Goal: Communication & Community: Ask a question

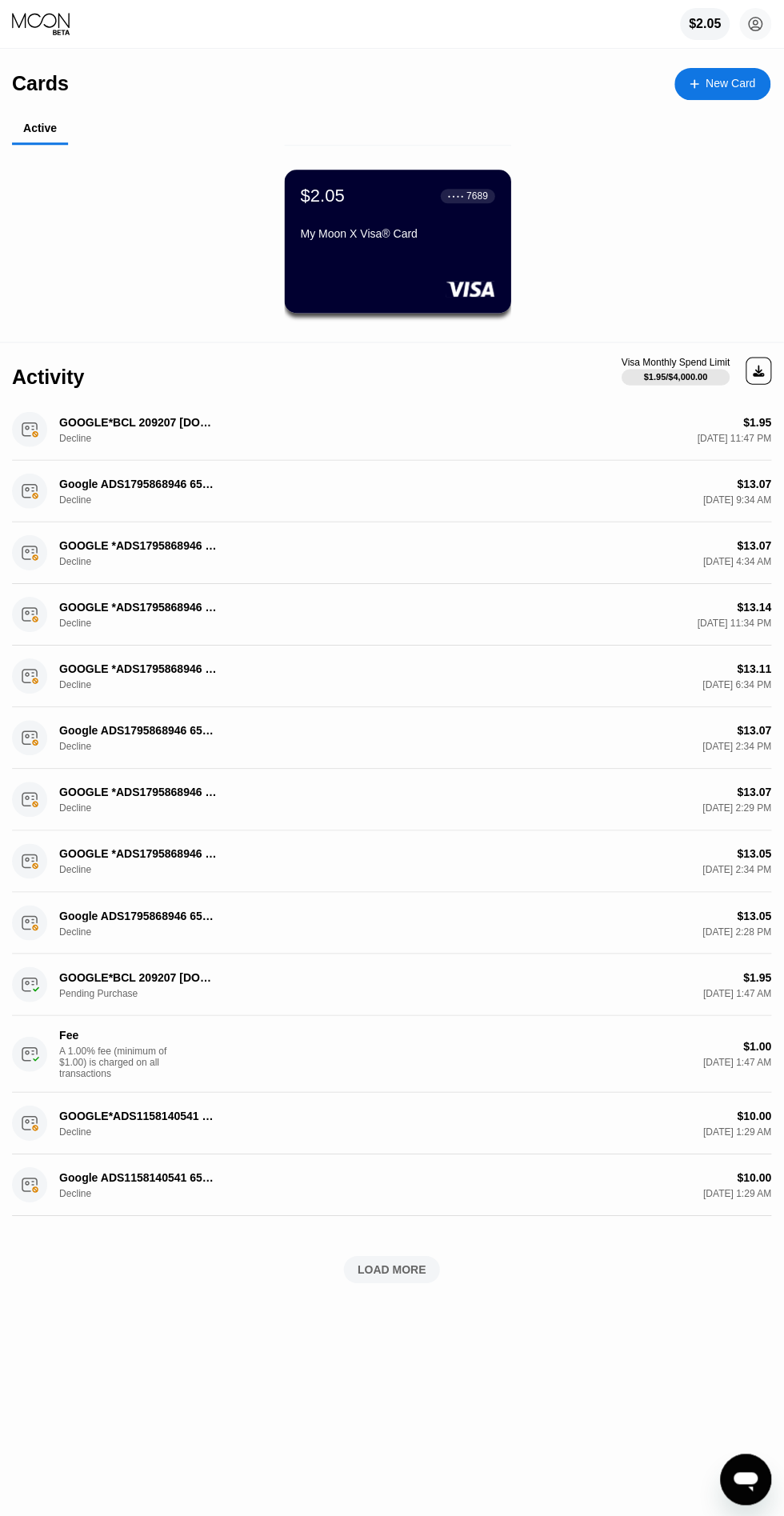
click at [747, 1467] on icon "Open messaging window" at bounding box center [745, 1479] width 29 height 29
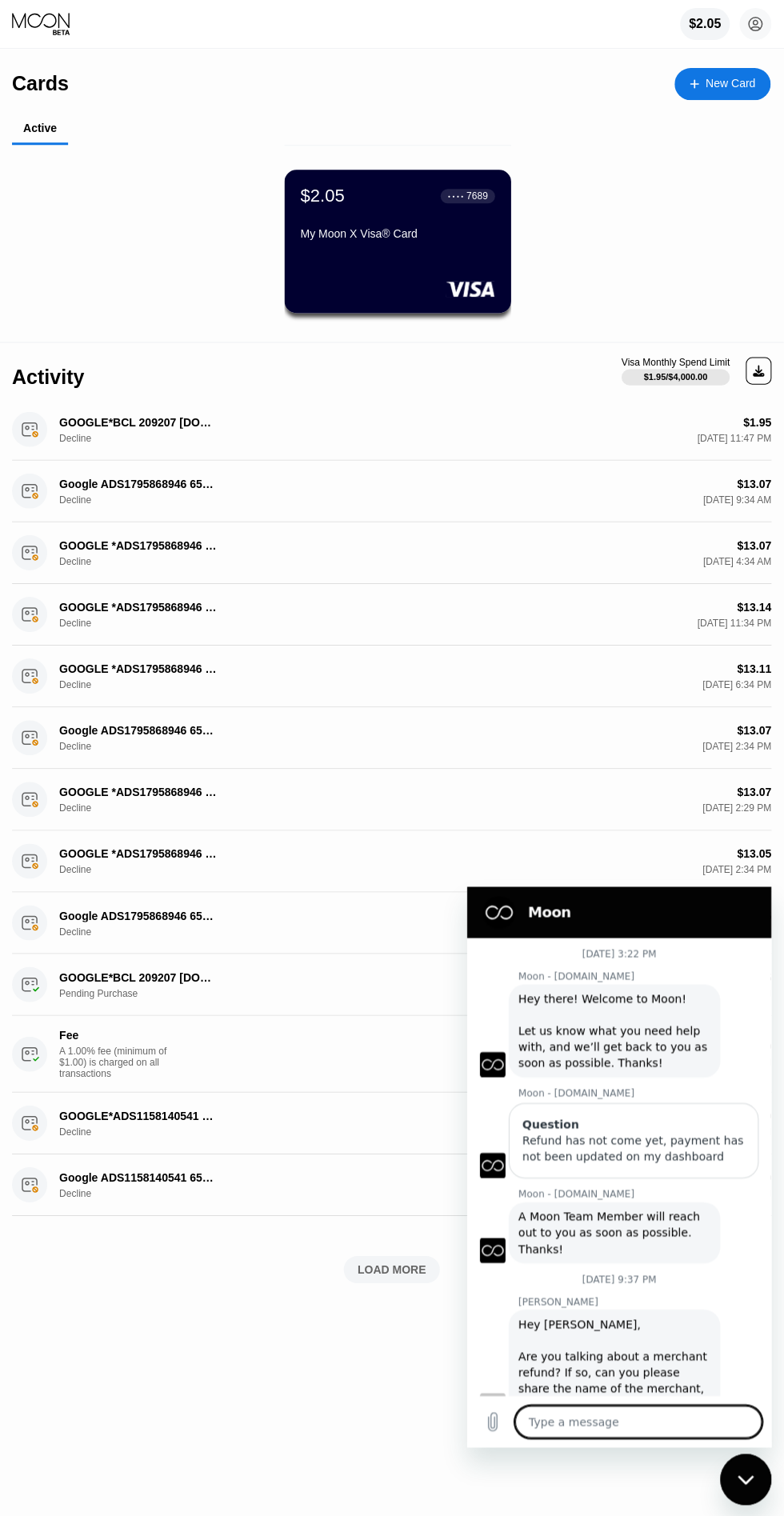
scroll to position [710, 0]
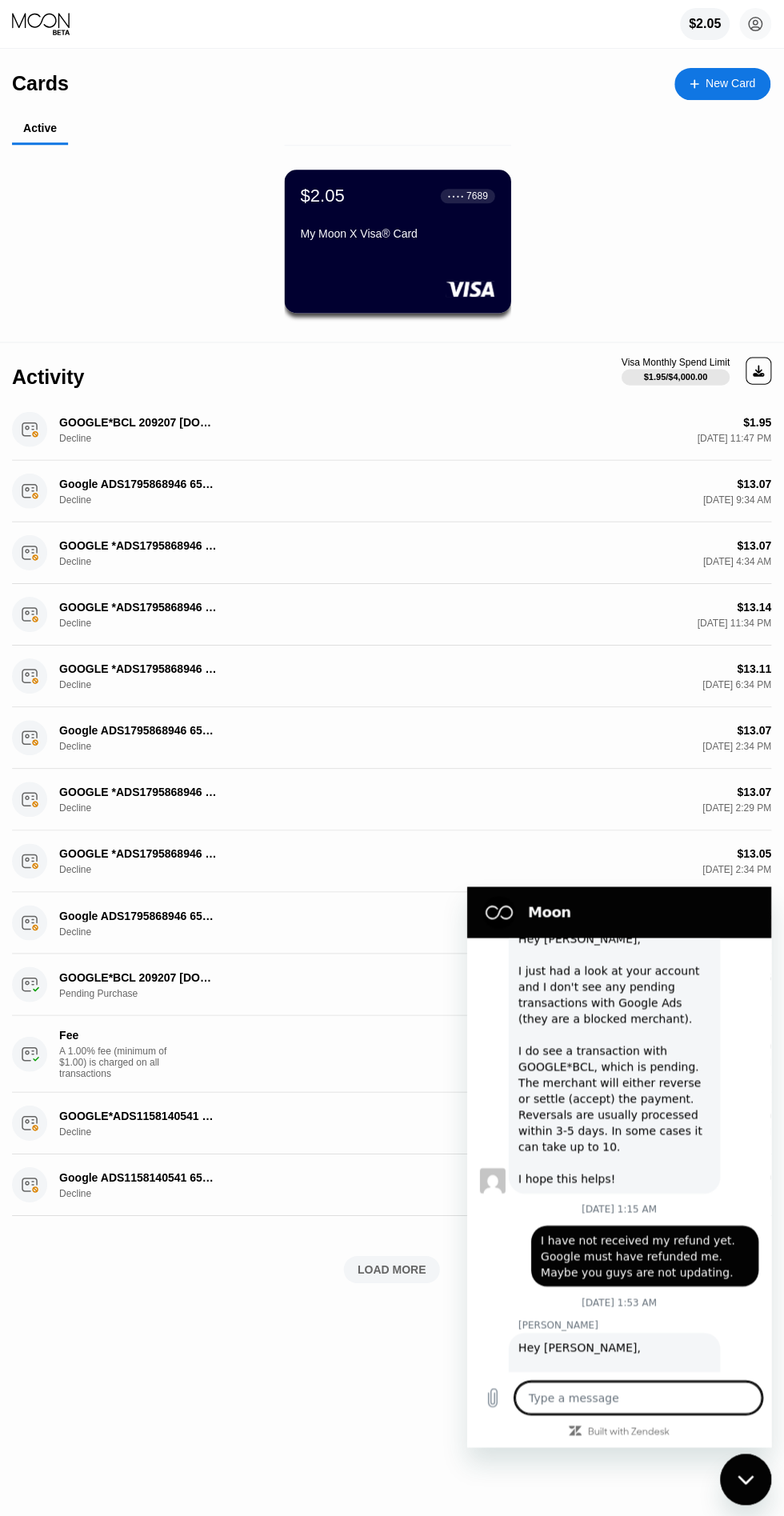
click at [644, 1391] on textarea at bounding box center [637, 1397] width 246 height 32
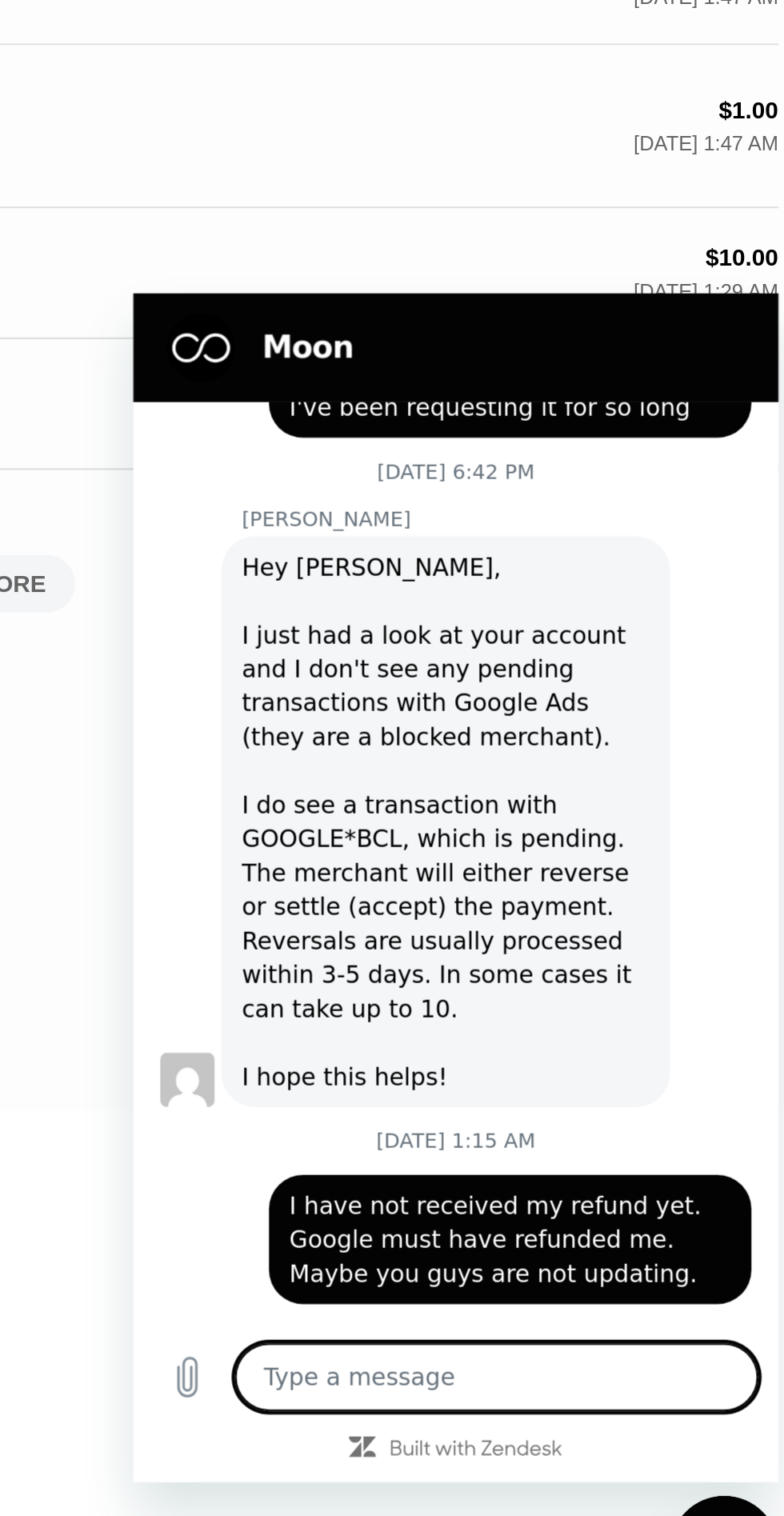
scroll to position [734, 0]
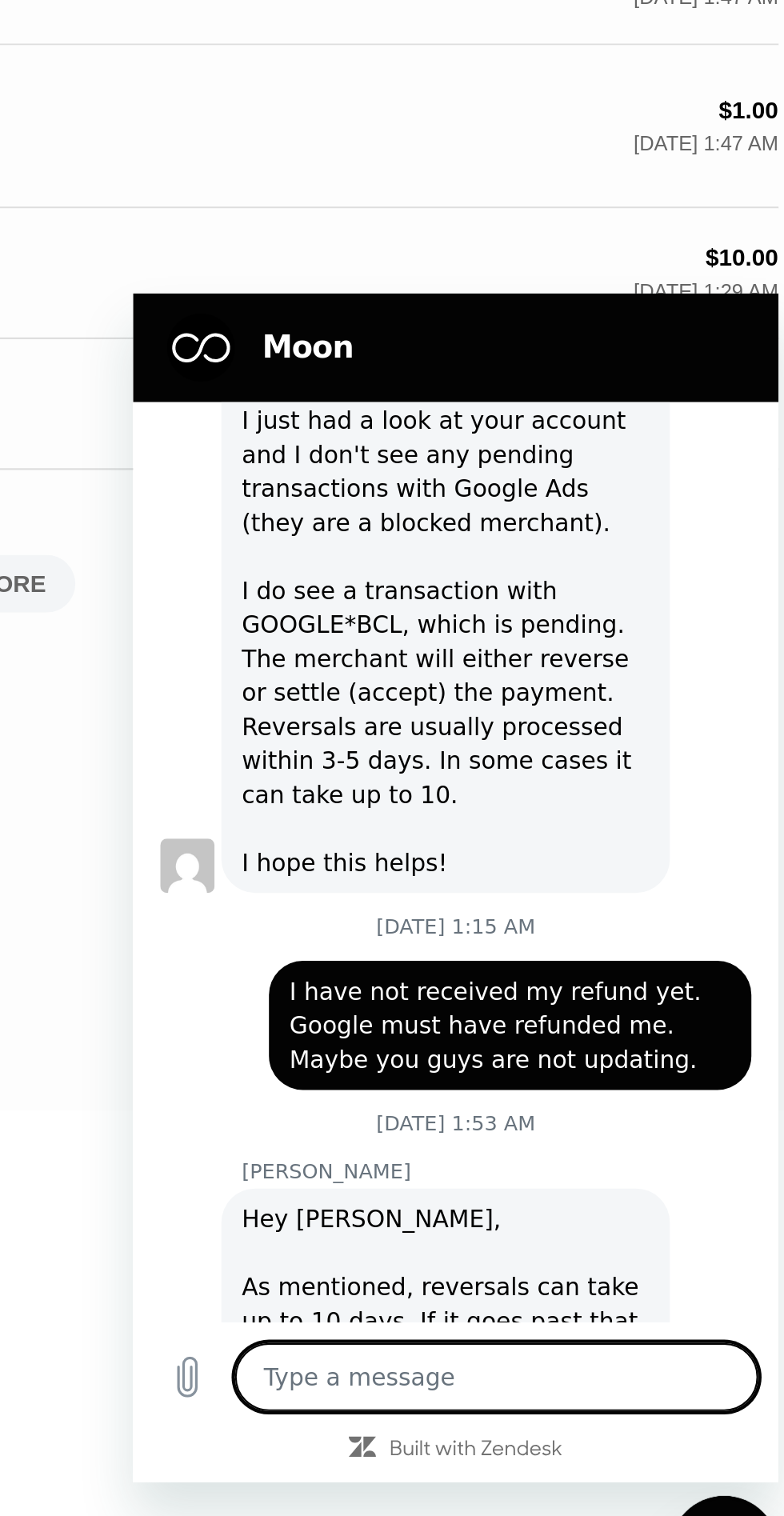
type textarea "बी"
type textarea "x"
type textarea "भैया"
type textarea "x"
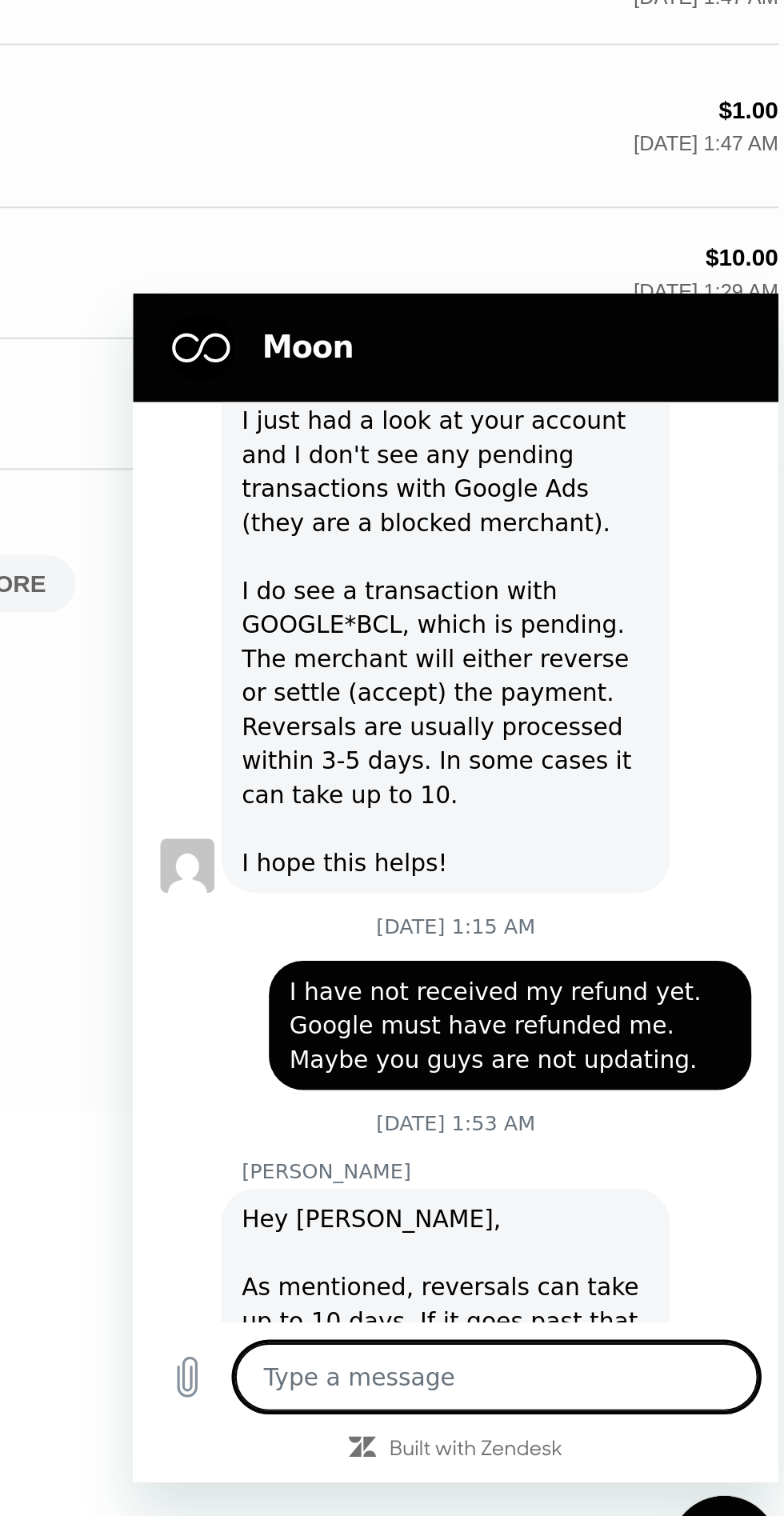
type textarea "M"
type textarea "x"
type textarea "My"
type textarea "x"
type textarea "My"
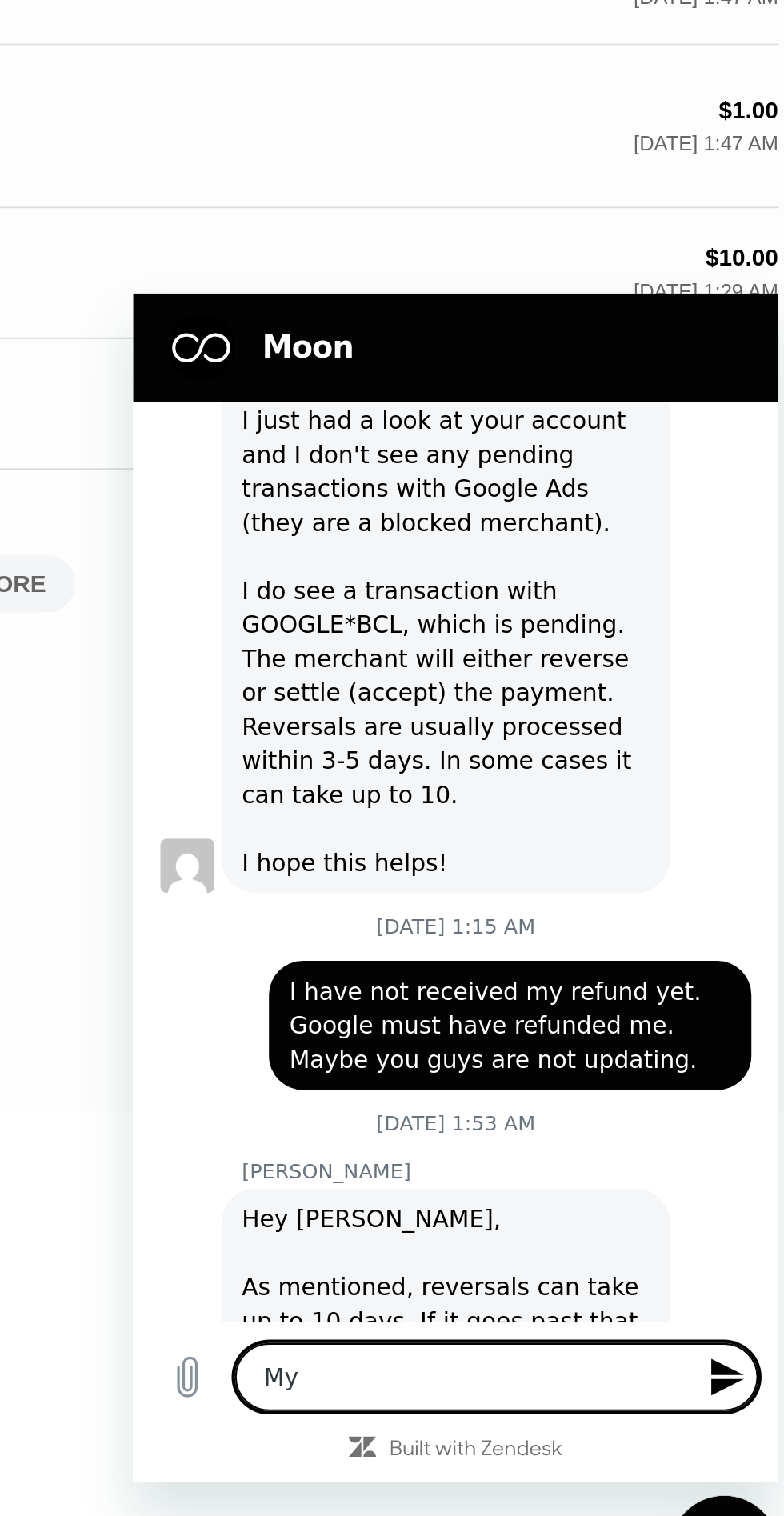
type textarea "x"
type textarea "My Go"
type textarea "x"
type textarea "my google"
type textarea "x"
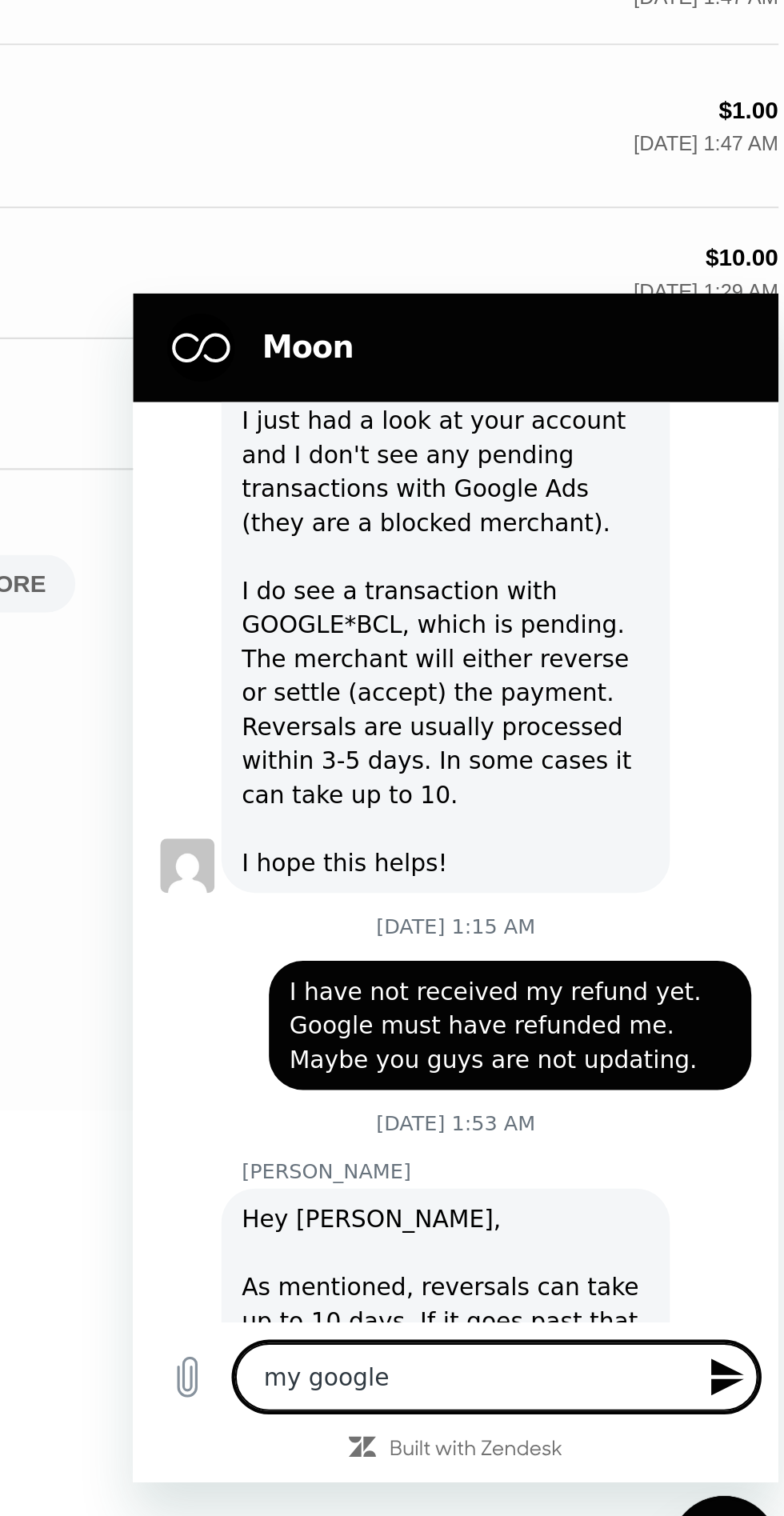
type textarea "my google ads"
type textarea "x"
type textarea "The G of my Google Ads"
type textarea "x"
type textarea "The Google of my Google Ads"
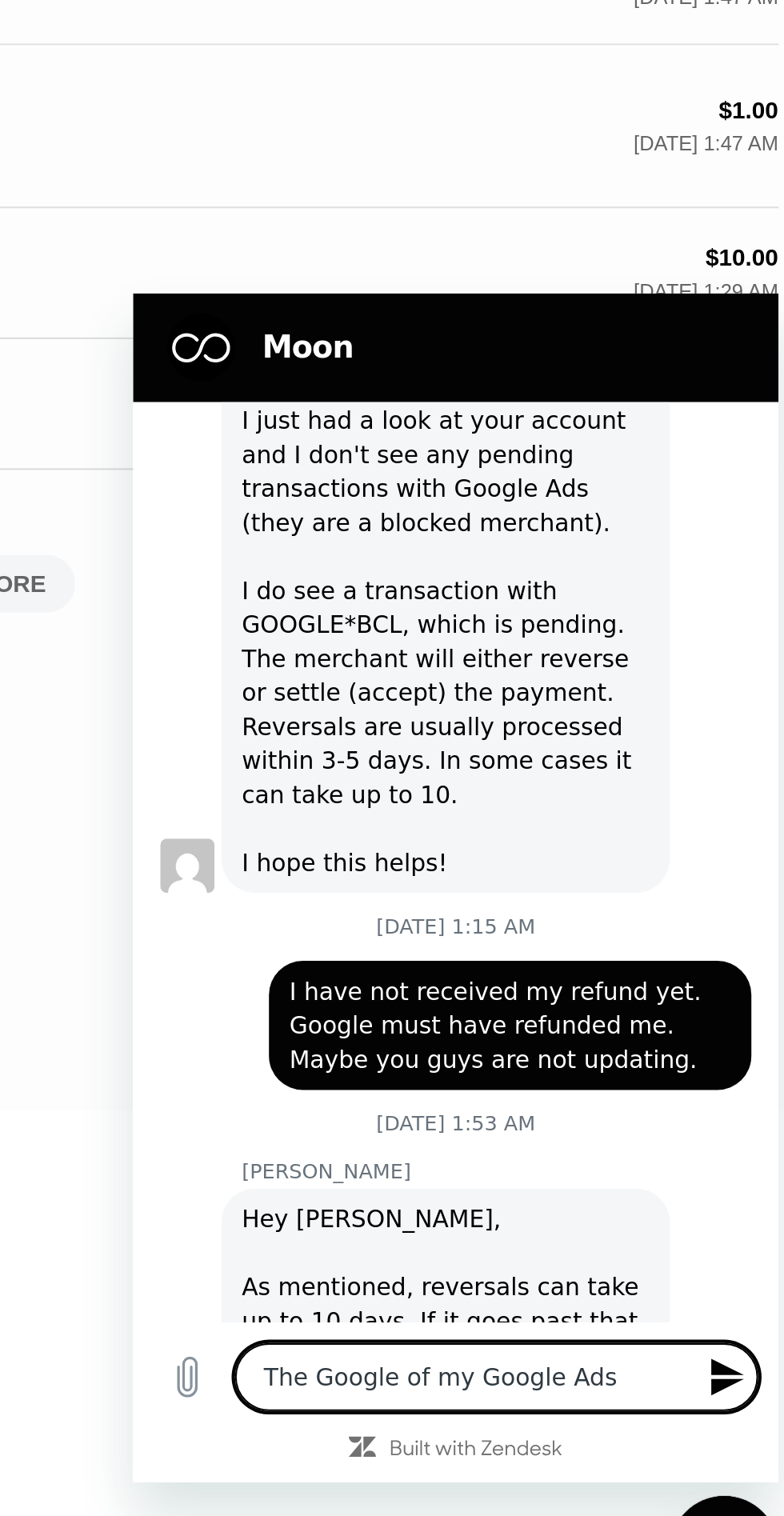
type textarea "x"
type textarea "The G of my Google Ads"
type textarea "x"
type textarea "my google ads"
type textarea "x"
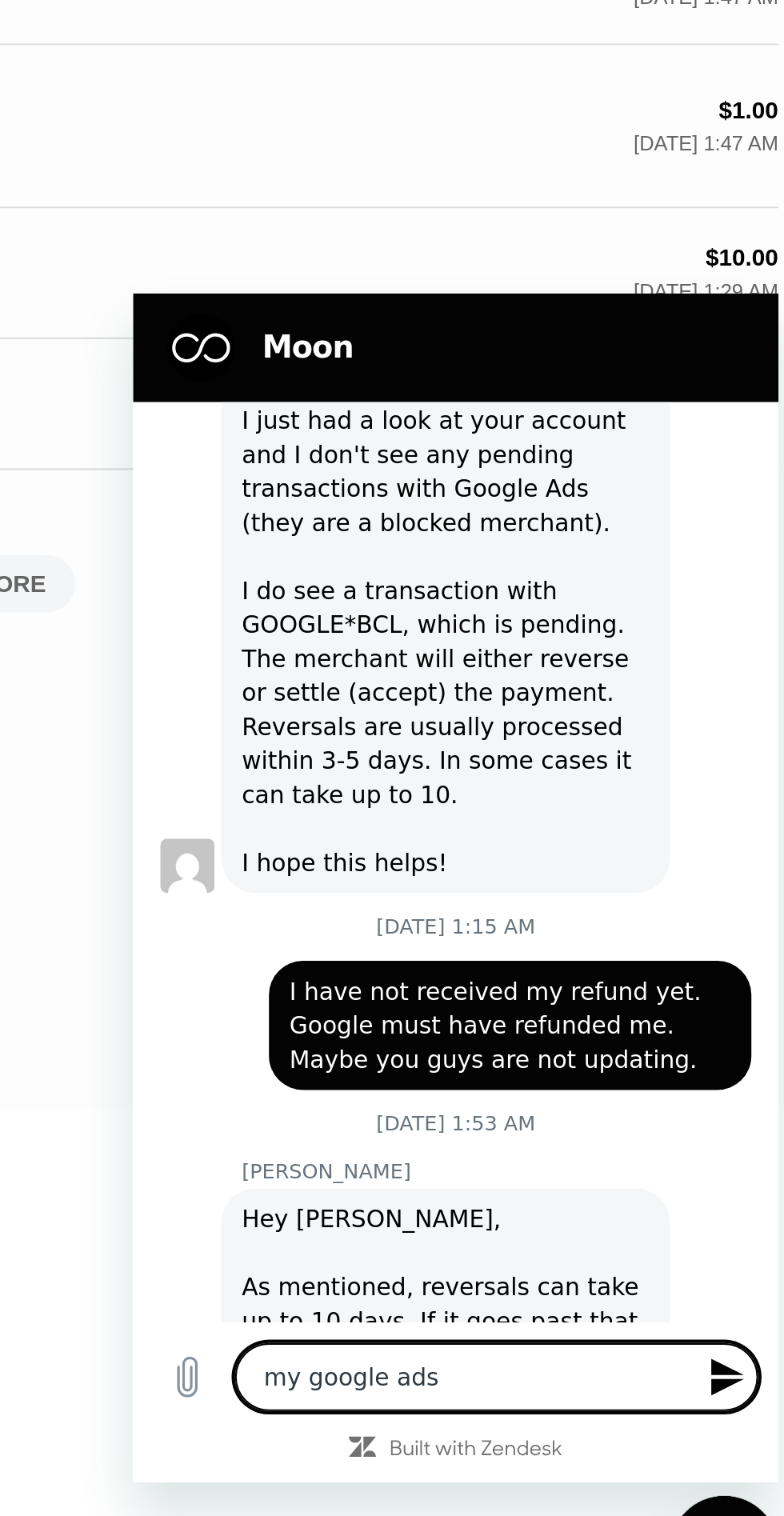
type textarea "Go to my Google Ads"
type textarea "x"
type textarea "The Google of my Google Ads"
type textarea "x"
type textarea "Google of my Google Ads"
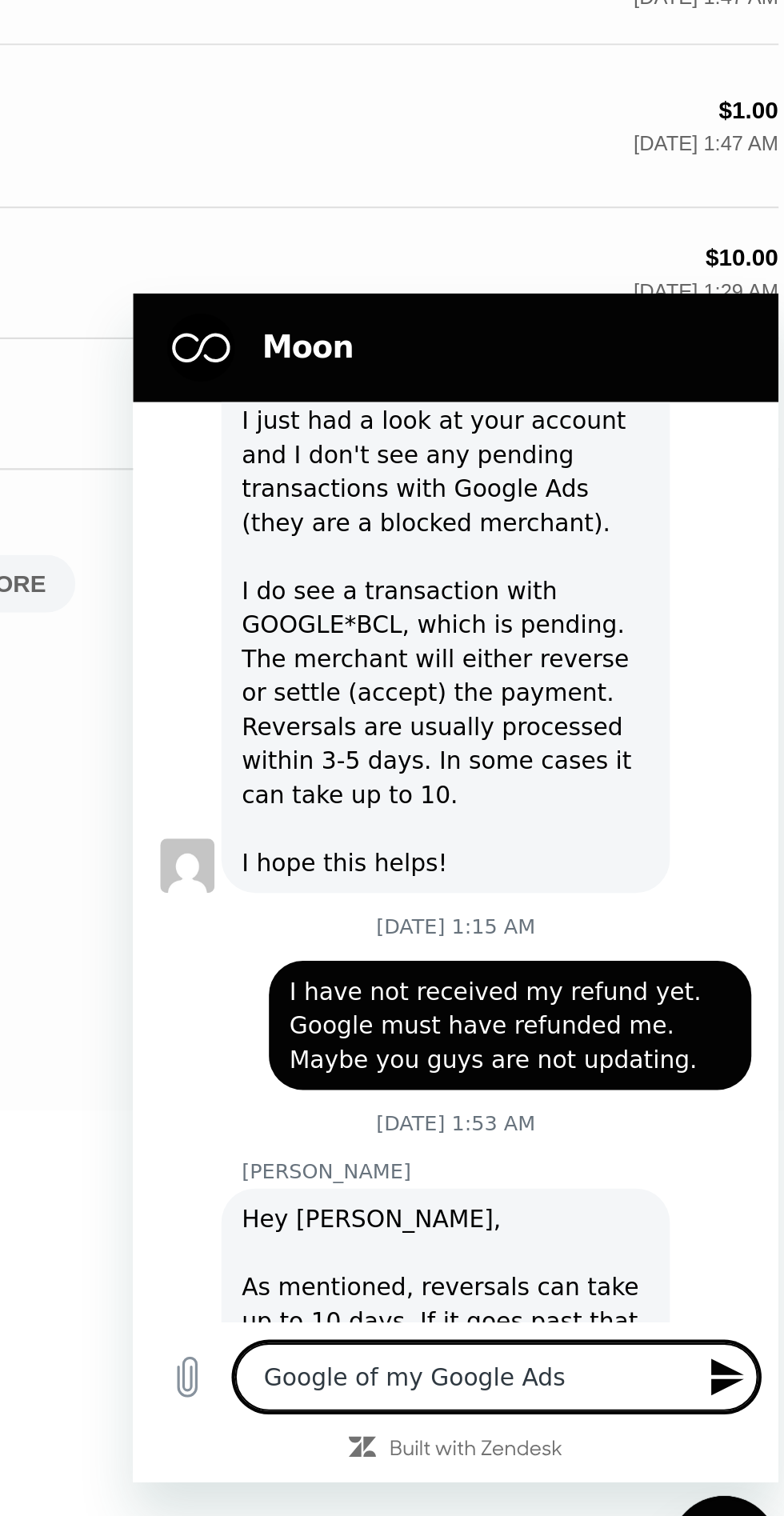
type textarea "x"
type textarea "Google of my Google Ads"
type textarea "x"
type textarea "Google of my Google Ads*"
type textarea "x"
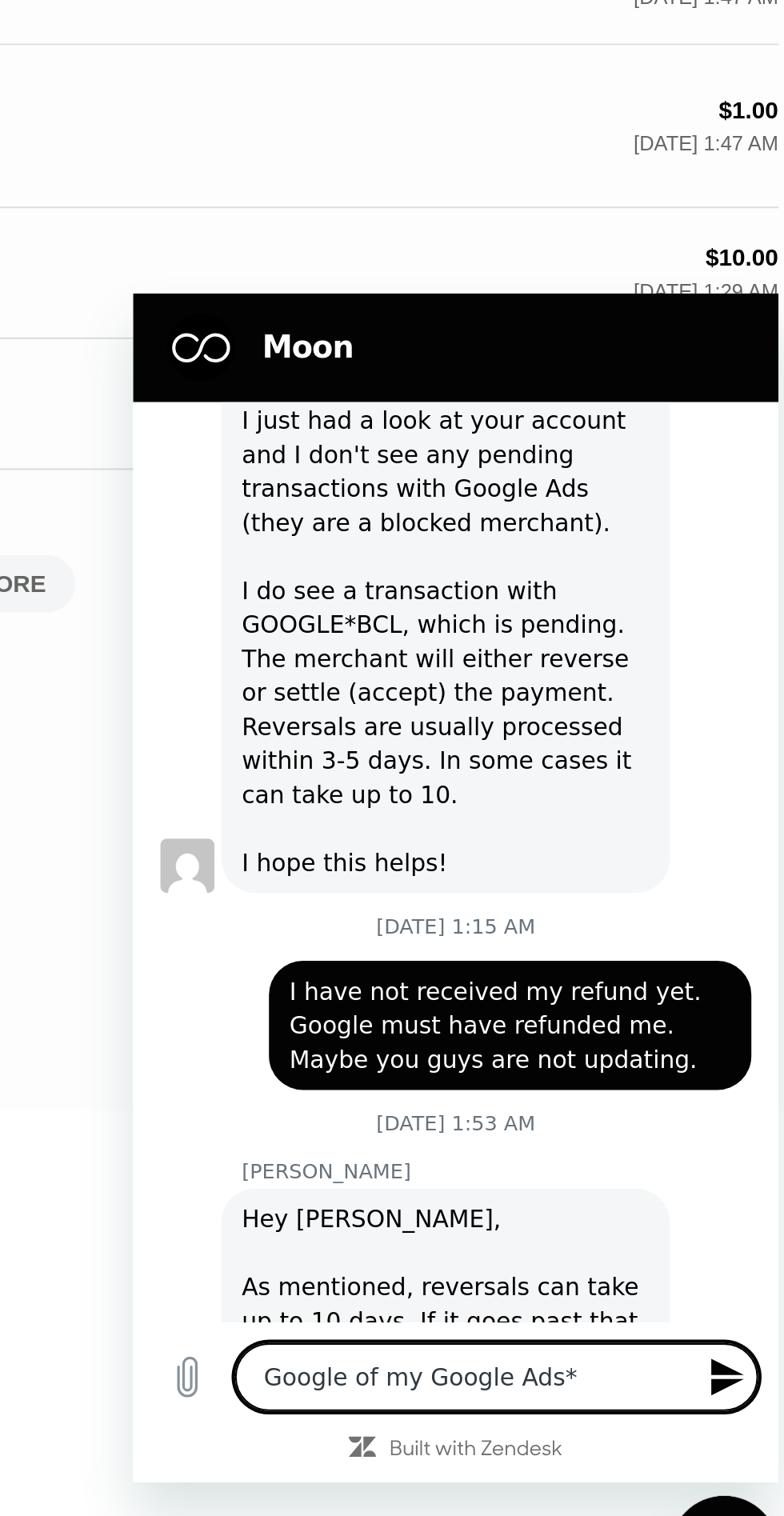
type textarea "My Google Ads Google*B"
type textarea "x"
type textarea "Google*BCL of my Google Ads"
type textarea "x"
type textarea "Google*BCL of my Google Ads"
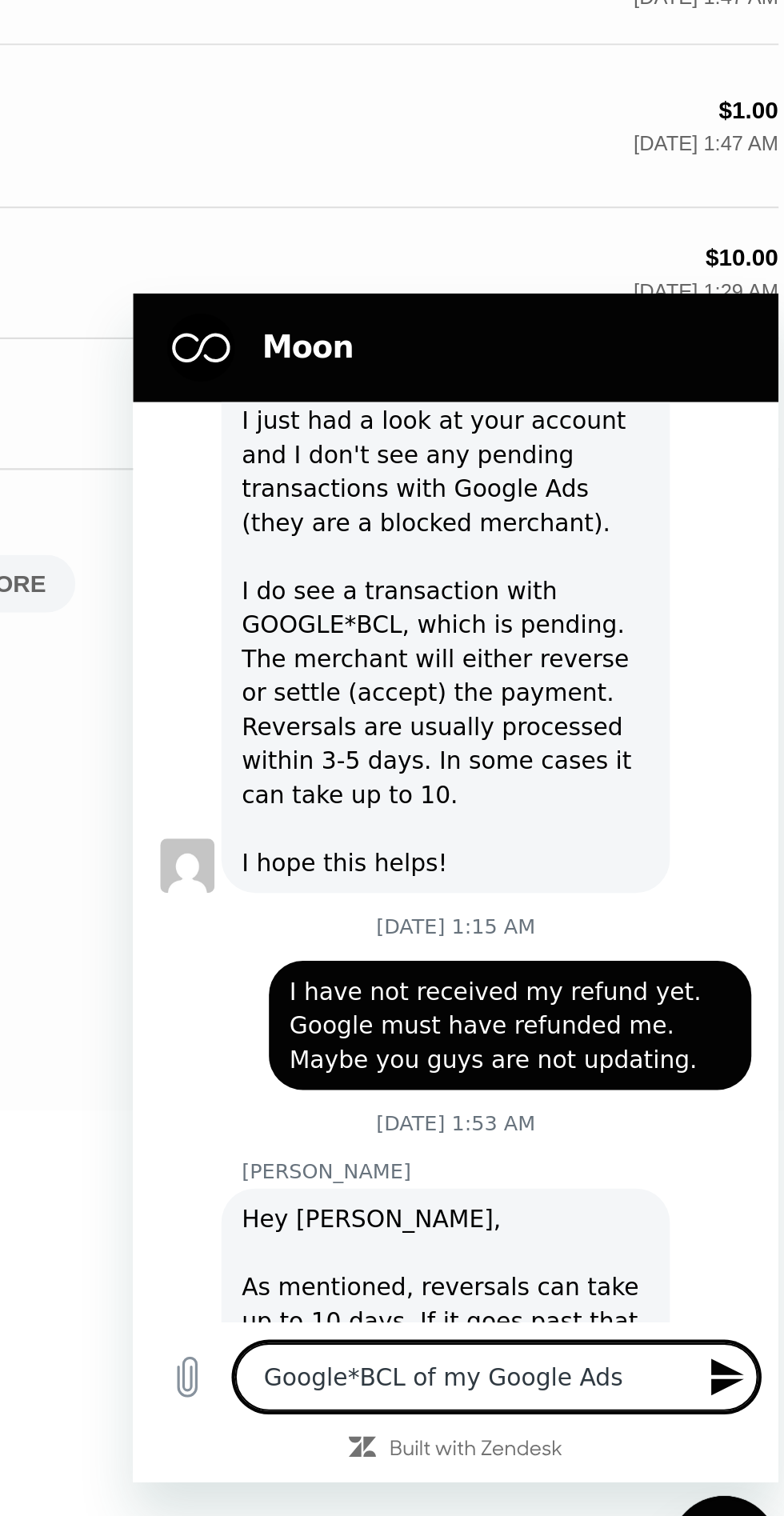
type textarea "x"
type textarea "My Google Ads Google*BCL pe"
type textarea "x"
type textarea "Google*BCL pend of my google ads"
type textarea "x"
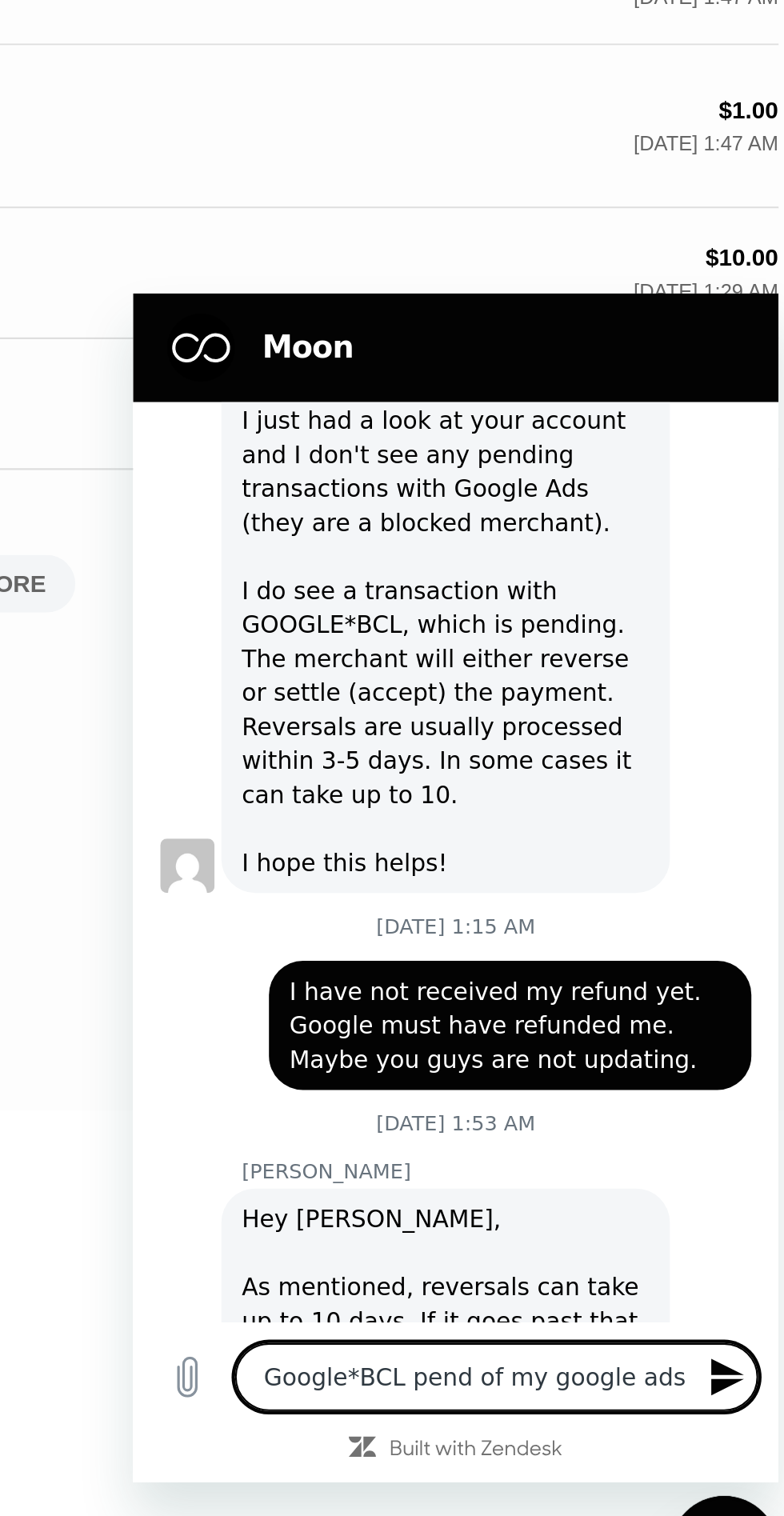
type textarea "Google*BCL pendin of my google ads"
type textarea "x"
type textarea "My Google Ads Google*BCL pending"
type textarea "x"
type textarea "Google*BCL of my google ads is pending"
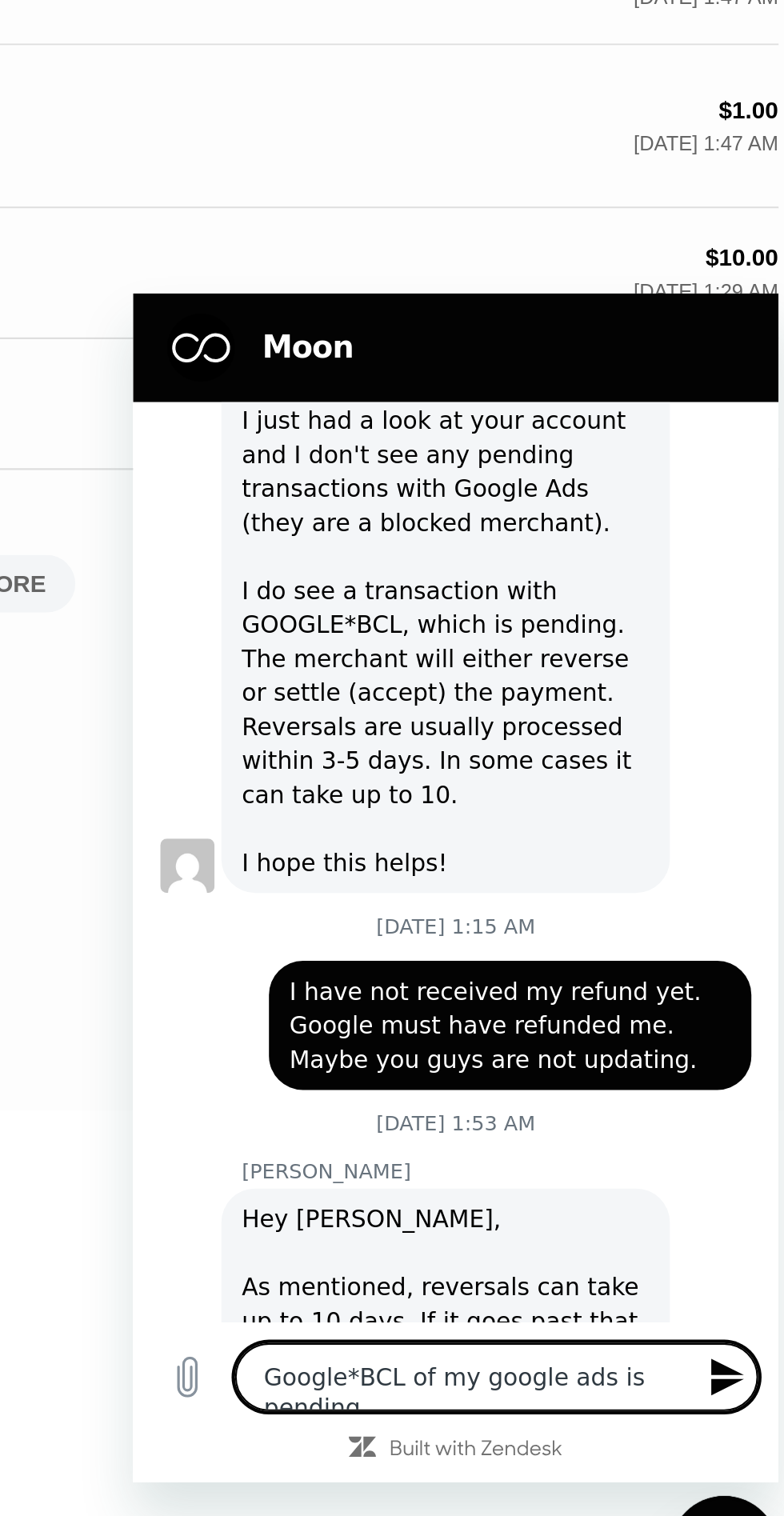
type textarea "x"
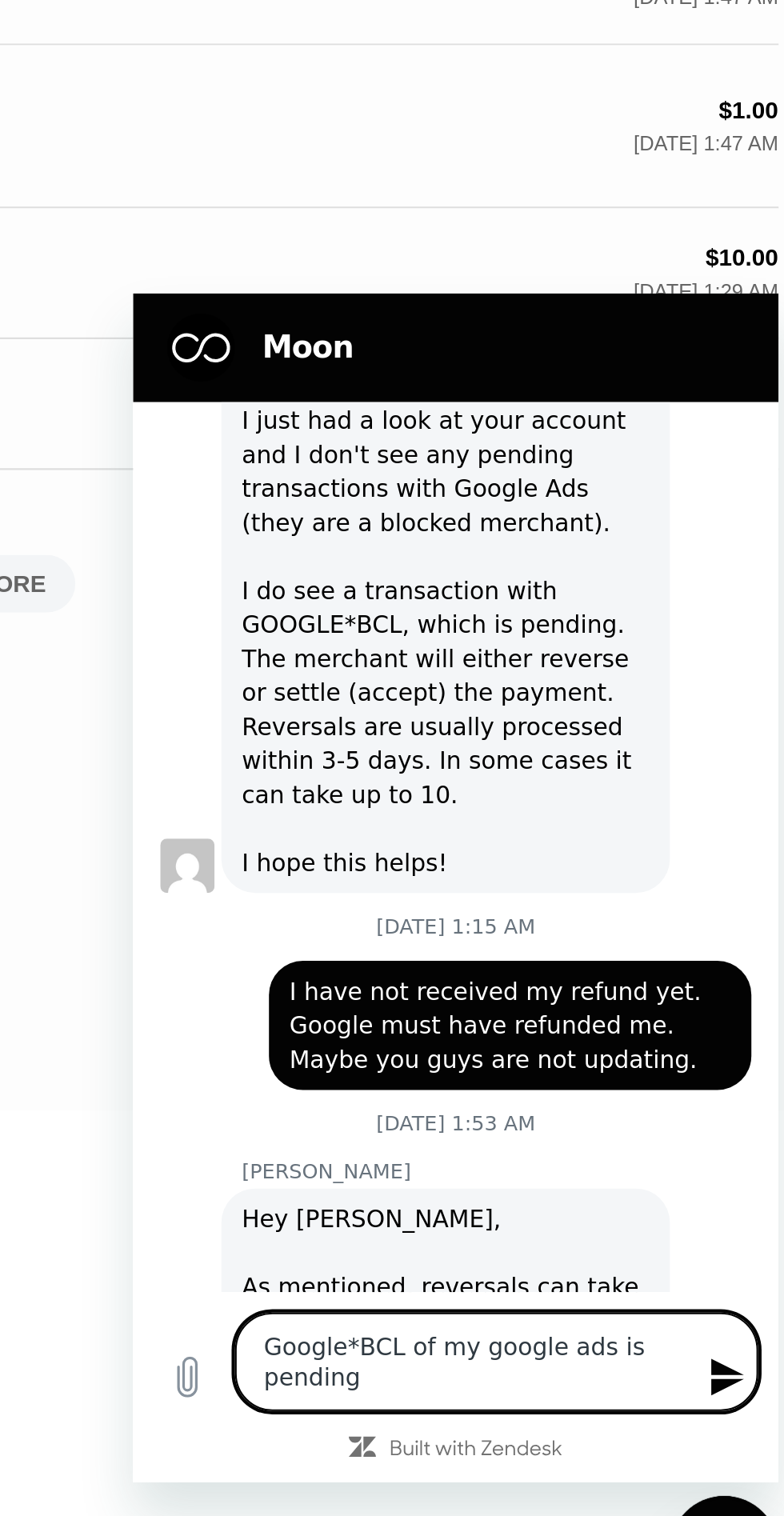
type textarea "My Google Ads Google*BCL is pending"
type textarea "x"
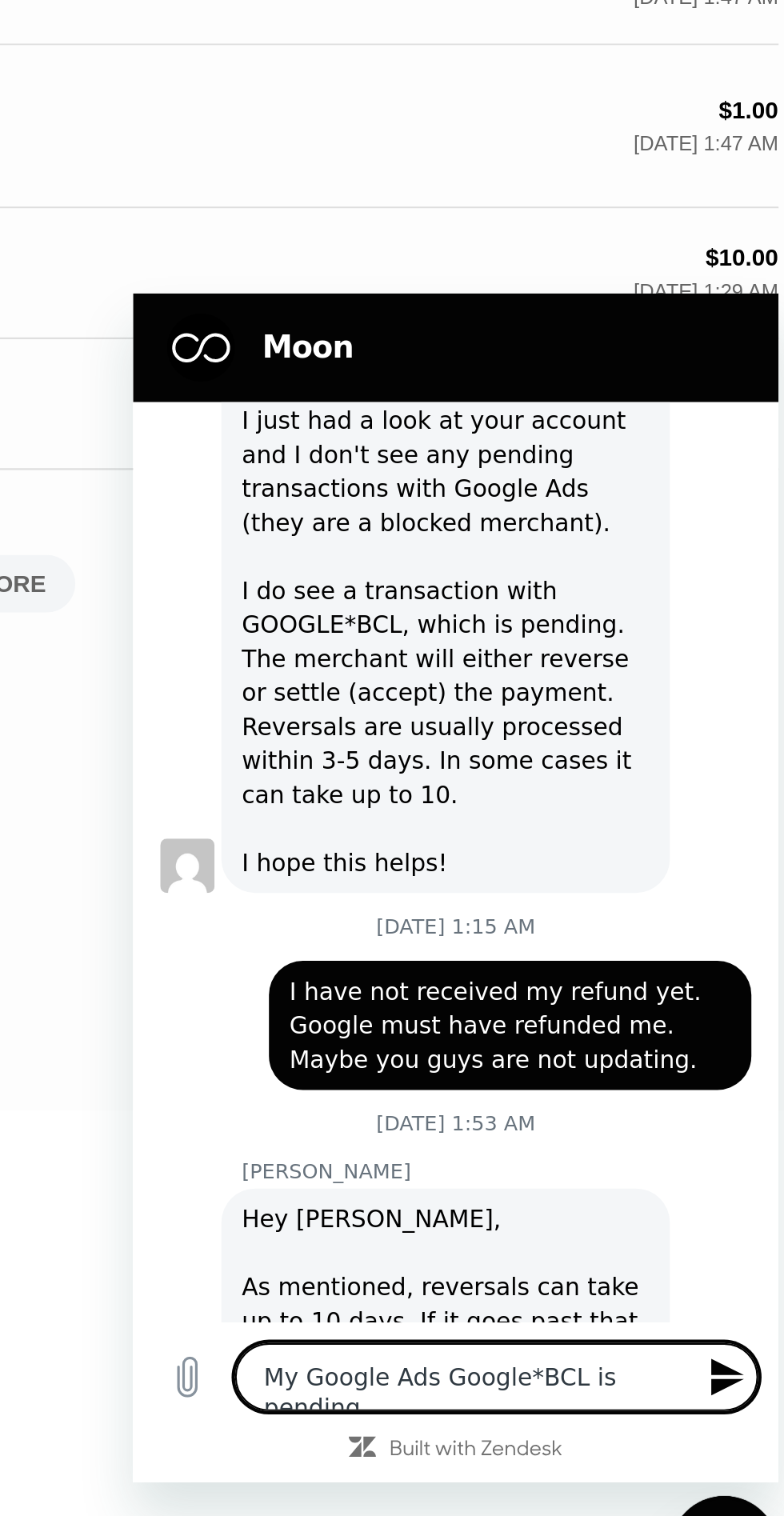
type textarea "Google*BCL of my Google Ads is pending"
type textarea "x"
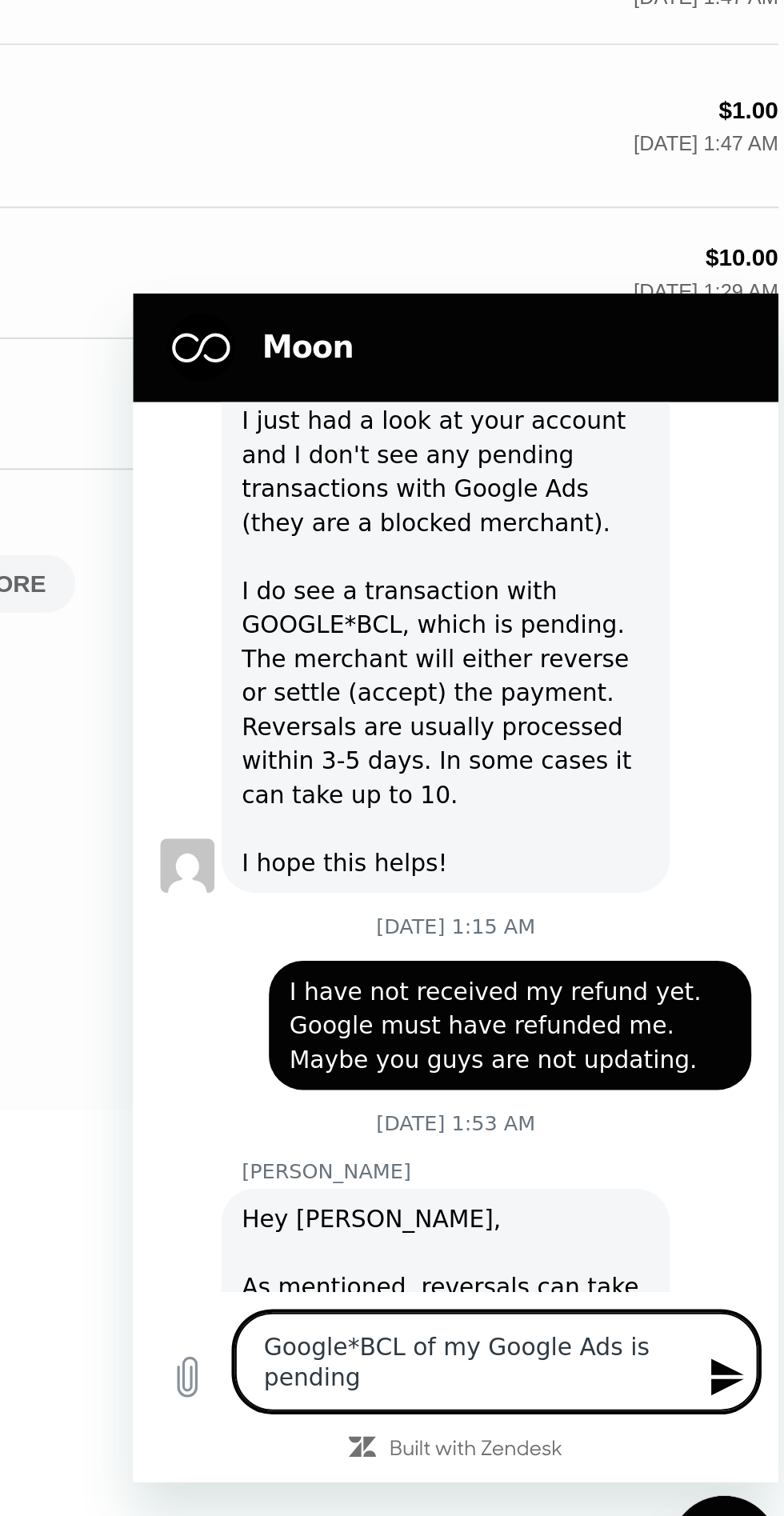
type textarea "Google*BCL of my Google Ads was pending"
type textarea "x"
type textarea "My Google Ads Google*BCL payment was pending"
type textarea "x"
type textarea "My Google Ads payment was pending on Google*BCL"
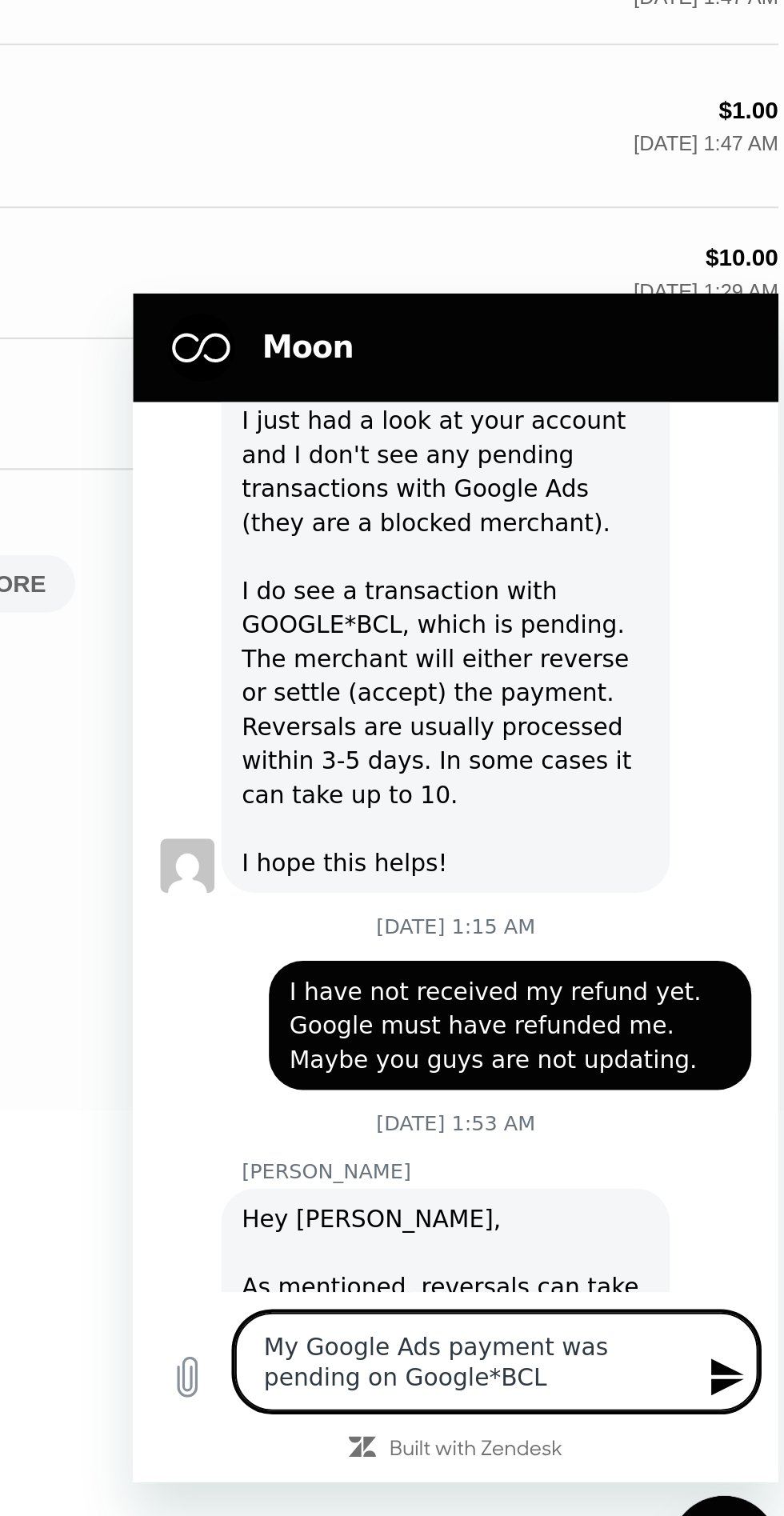
type textarea "x"
type textarea "My Google Ads payment was pending on Google*BCL now"
type textarea "x"
type textarea "My Google Ads payment was pending on Google*BCL now"
type textarea "x"
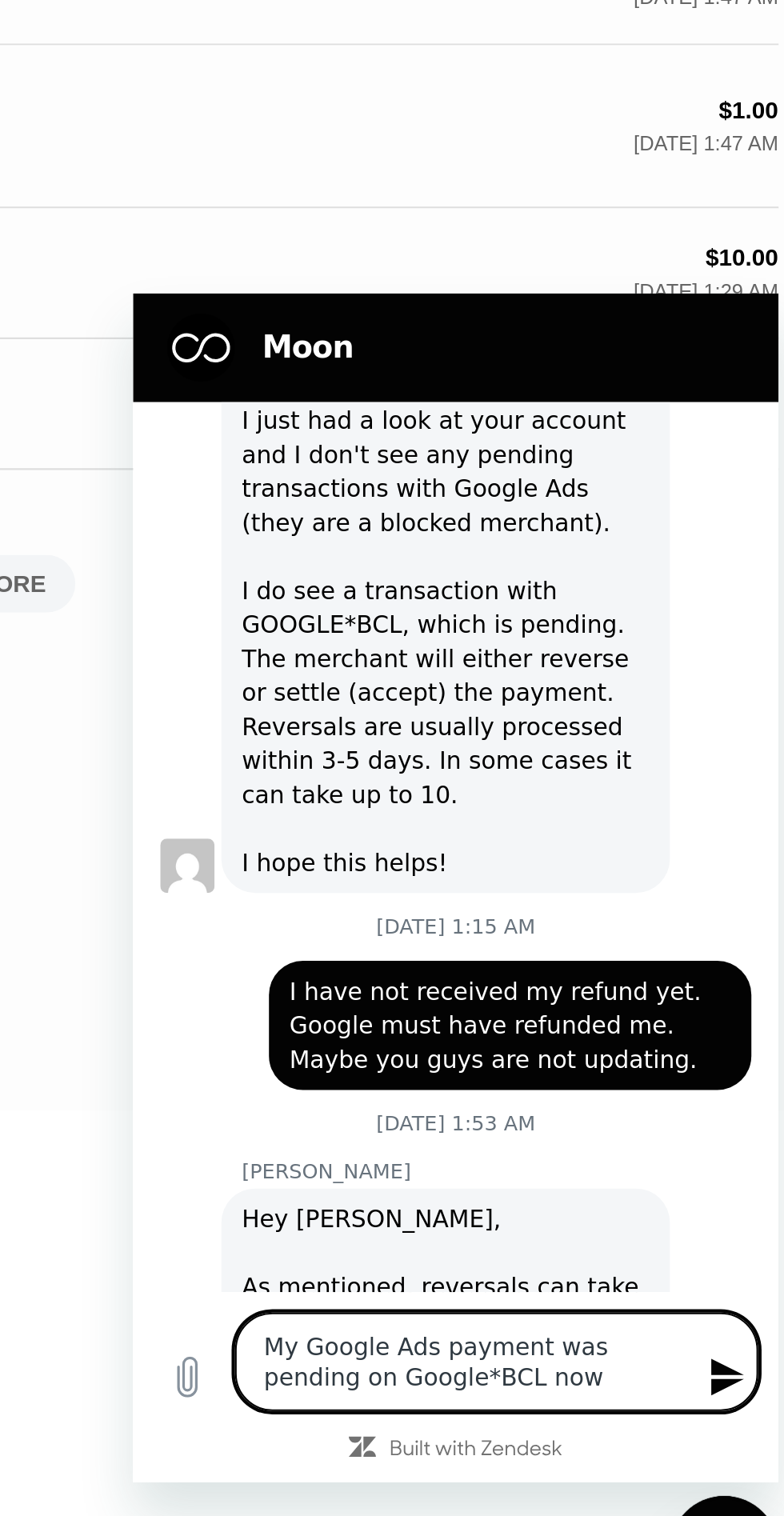
type textarea "My Google Ads payment was pending in Google*BCL and now it is illegal"
type textarea "x"
type textarea "My Google Ads payment was pending on Google*BCL now"
type textarea "x"
type textarea "My Google Ads payment was pending in Google*BCL, now I am waiting for it"
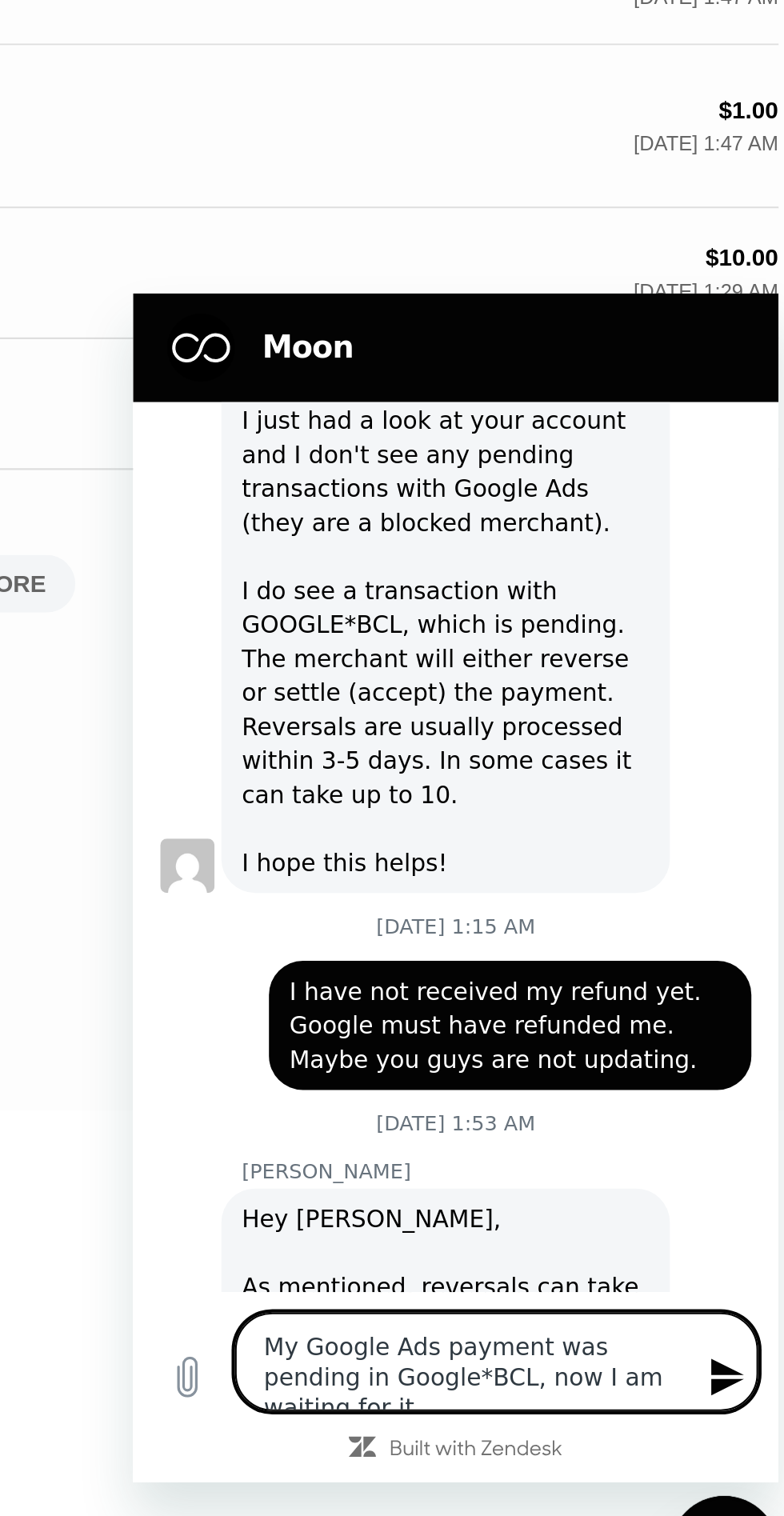
type textarea "x"
type textarea "My Google Ads payment was pending in Google*BCL, now"
type textarea "x"
type textarea "My Google Ads Google*BCL payment was pending, now it is 1"
type textarea "x"
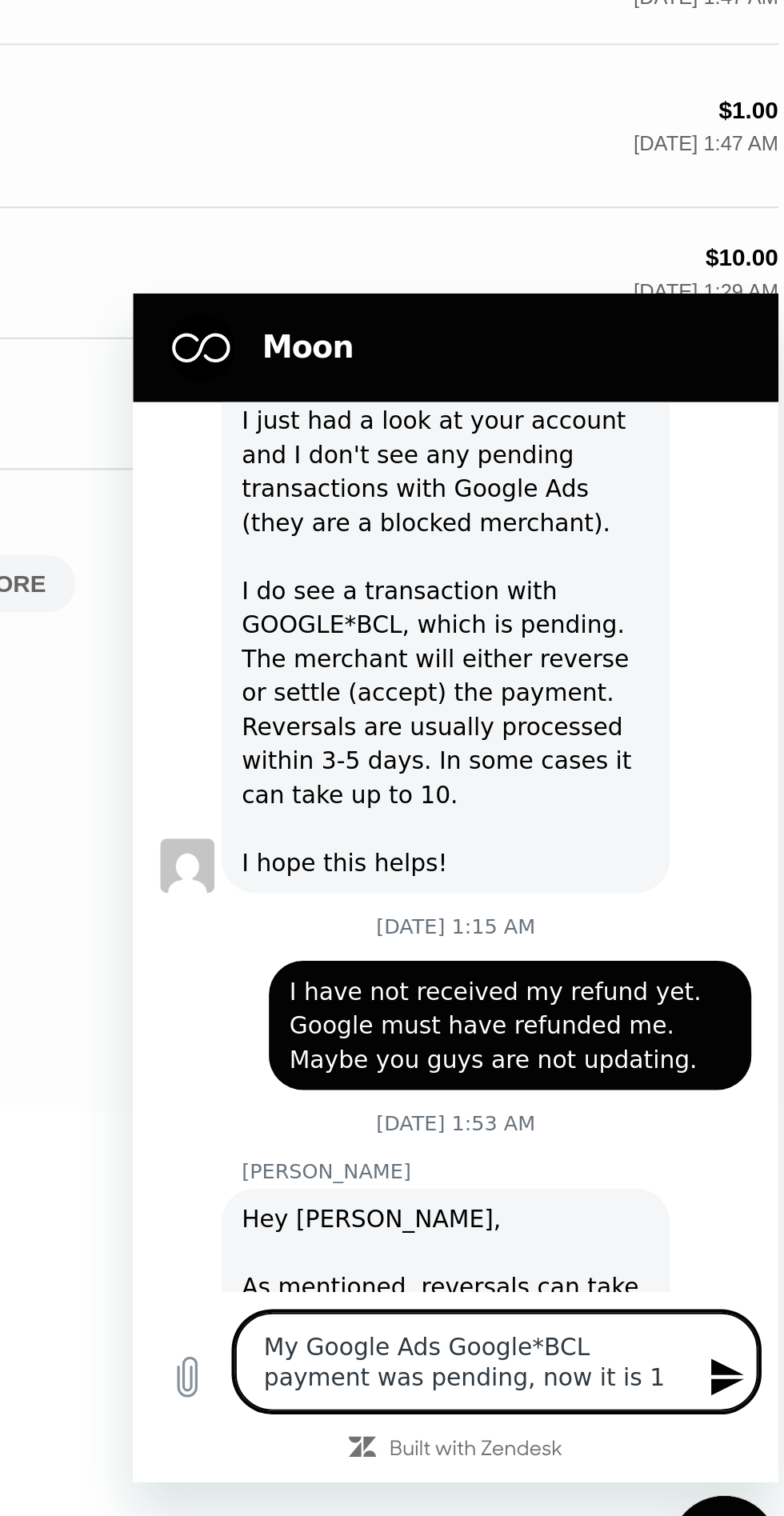
type textarea "My Google Ads Google*BCL payment was pending, now it is Rs 10"
type textarea "x"
type textarea "My Google Ads Google*BCL payment was pending, now it is Rs 10"
type textarea "x"
type textarea "My Google Ads payment was pending in Google*BCL for 10 days now"
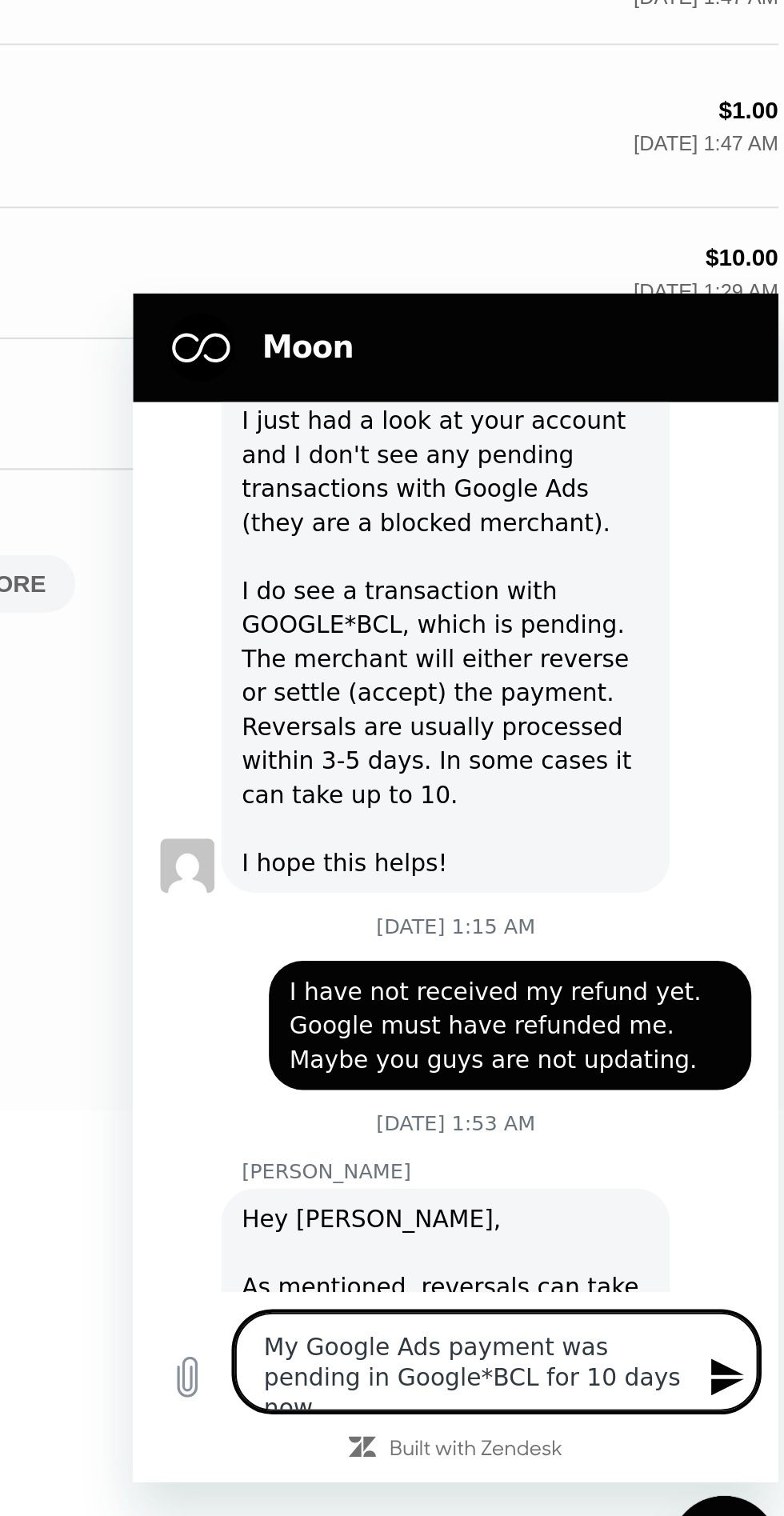
type textarea "x"
type textarea "My Google Ads payment was pending in Google*BCL for 10 days now"
type textarea "x"
type textarea "My Google Ads payment was pending in Google*BCL for 10 days now"
type textarea "x"
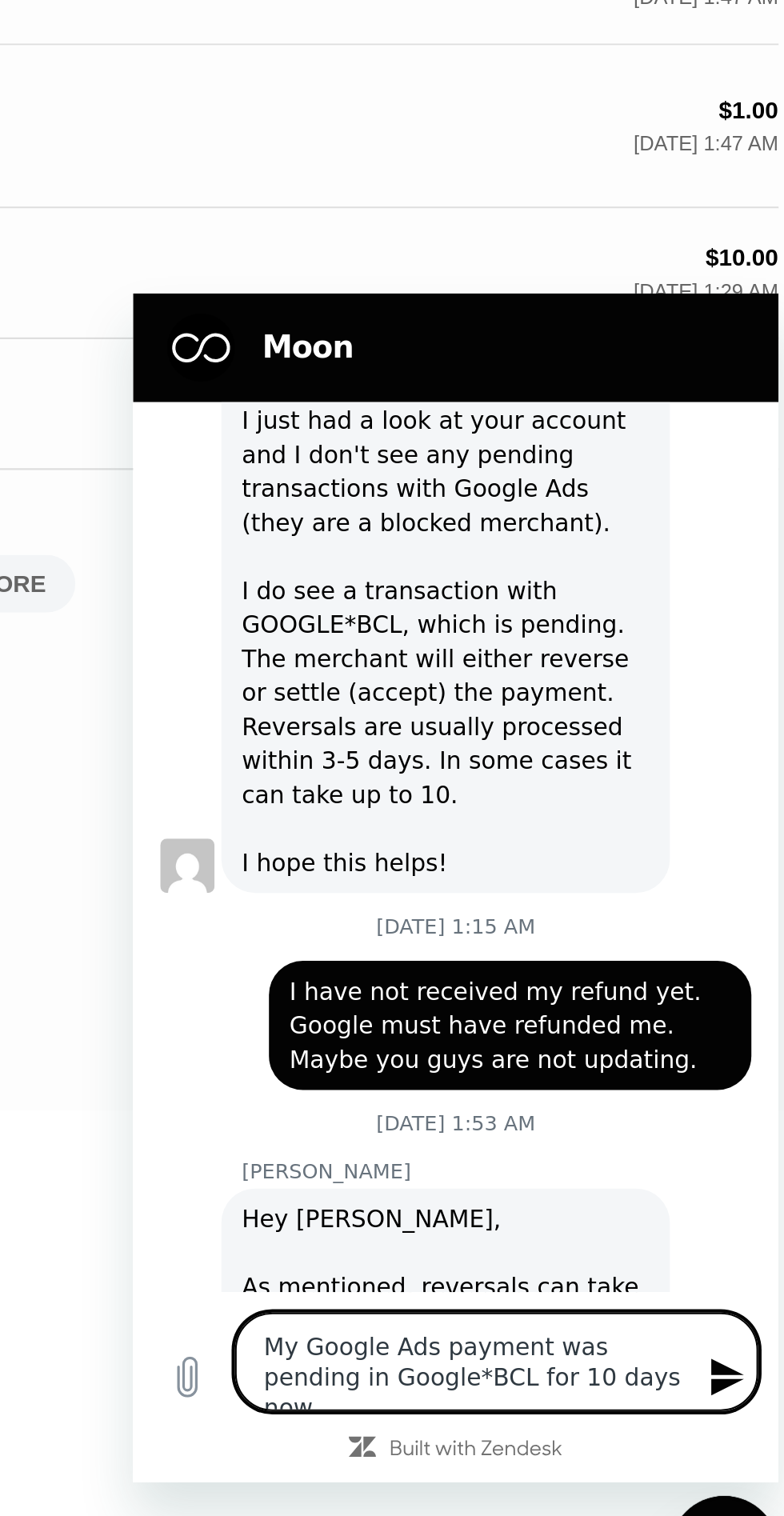
type textarea "My Google Ads payment was pending in Google*BCL for even 10 days"
type textarea "x"
type textarea "My Google Ads payment was pending in Google*BCL for even 10 days"
type textarea "x"
type textarea "My Google Ads payment was pending in Google*BCL, even after 10 days"
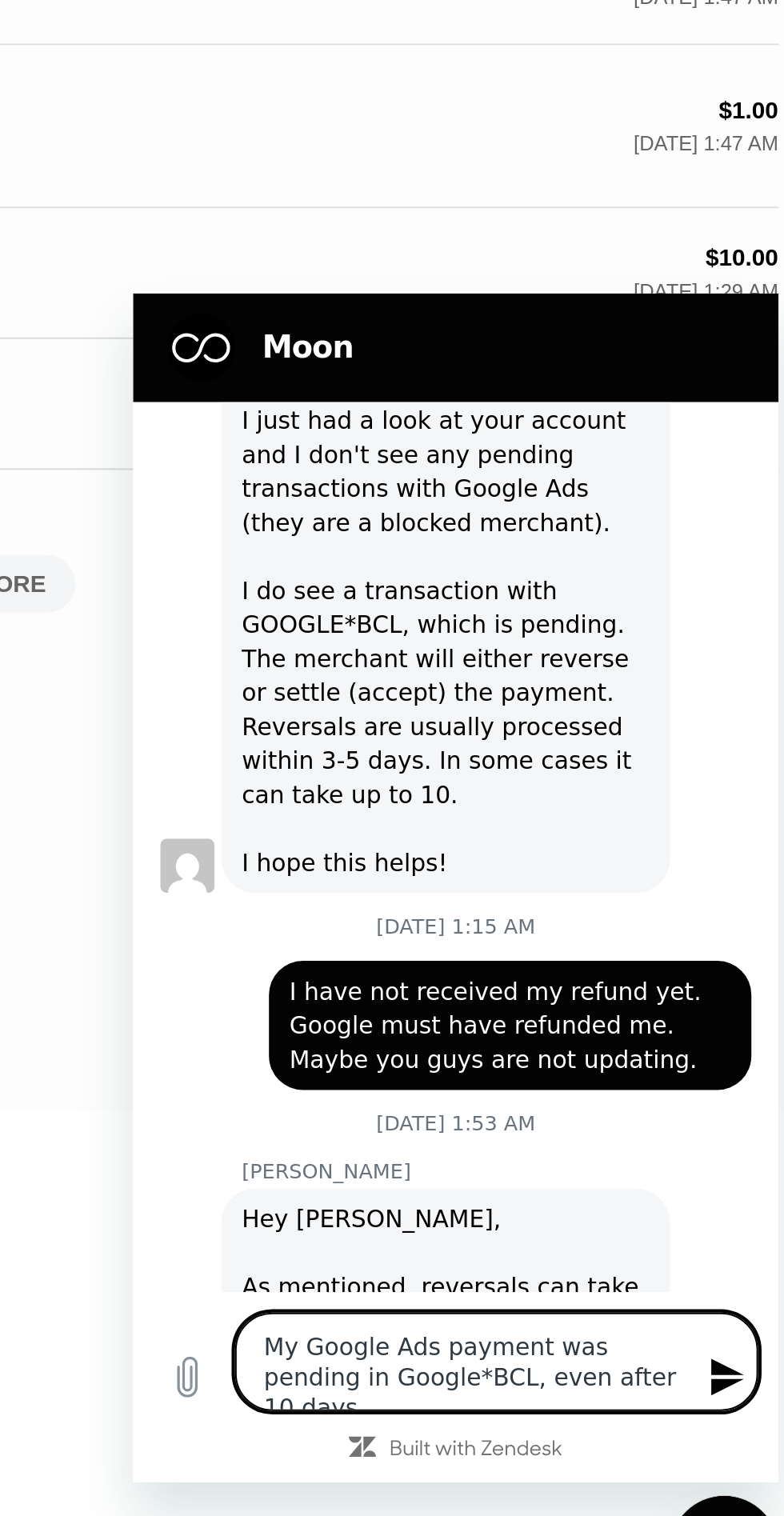
type textarea "x"
type textarea "My Google Ads payment was pending in Google*BCL and it has been 10 days now"
type textarea "x"
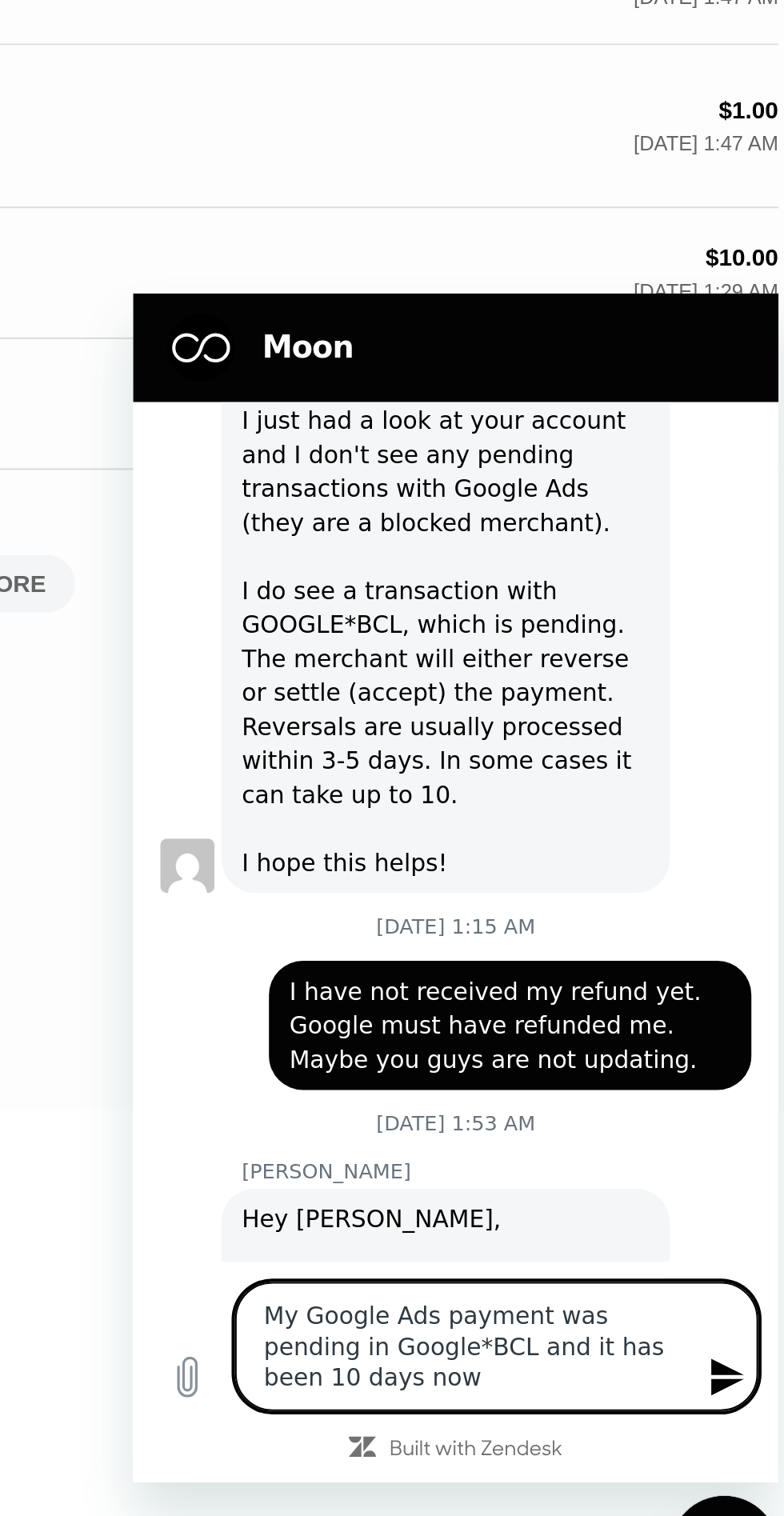
type textarea "My Google Ads payment was pending on Google*BCL and it has been 10 days now"
type textarea "x"
type textarea "My Google Ads payment was pending in Google*BCL, it has been 10 days now but"
type textarea "x"
type textarea "My Google Ads payment was pending on Google*BCL, it has been 10 days now but you"
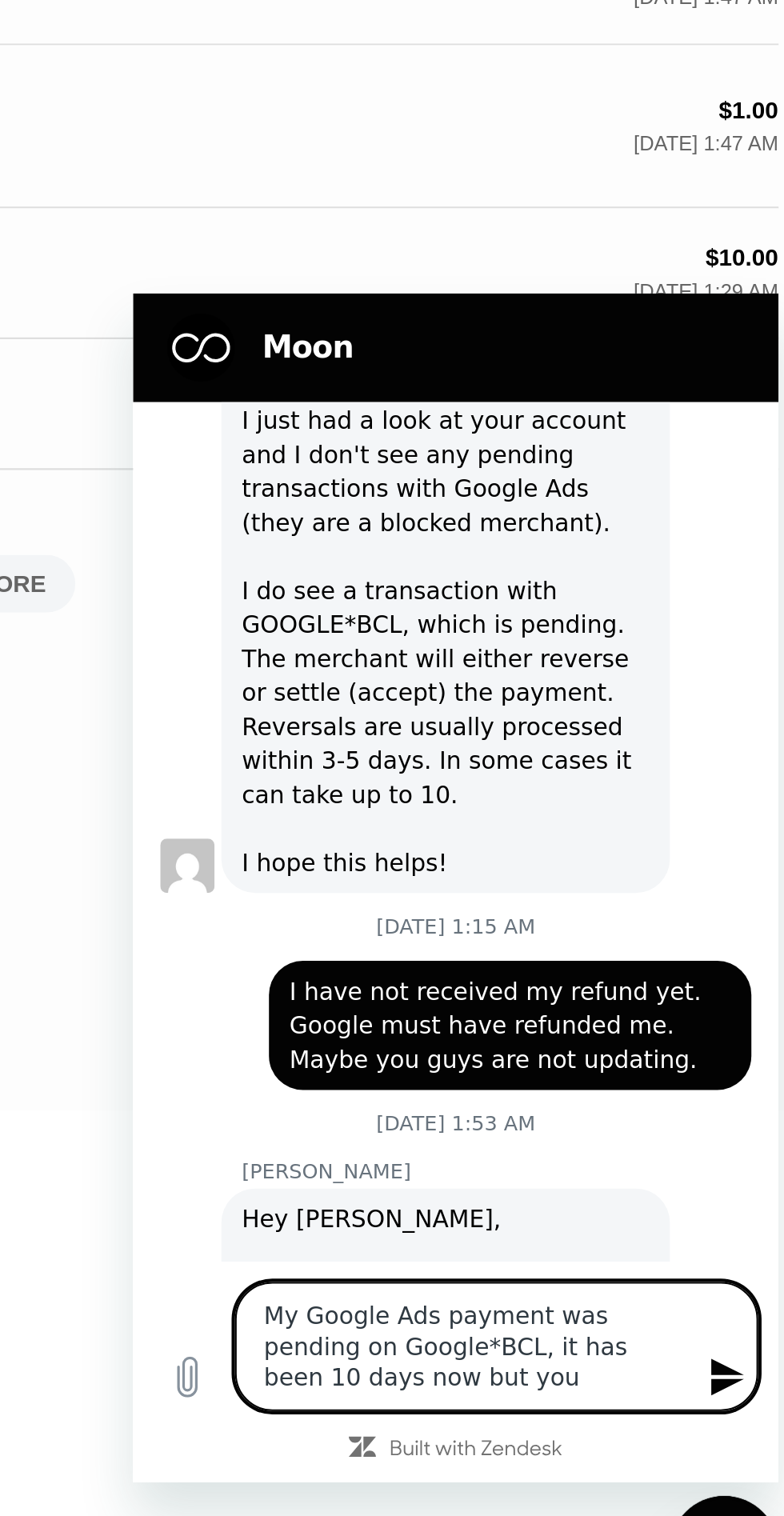
type textarea "x"
type textarea "The payment of my Google Ads was pending in Google*BCL, it has been 10 days now…"
type textarea "x"
type textarea "My Google Ads payment was pending in Google*BCL, it has been 10 days now but yo…"
type textarea "x"
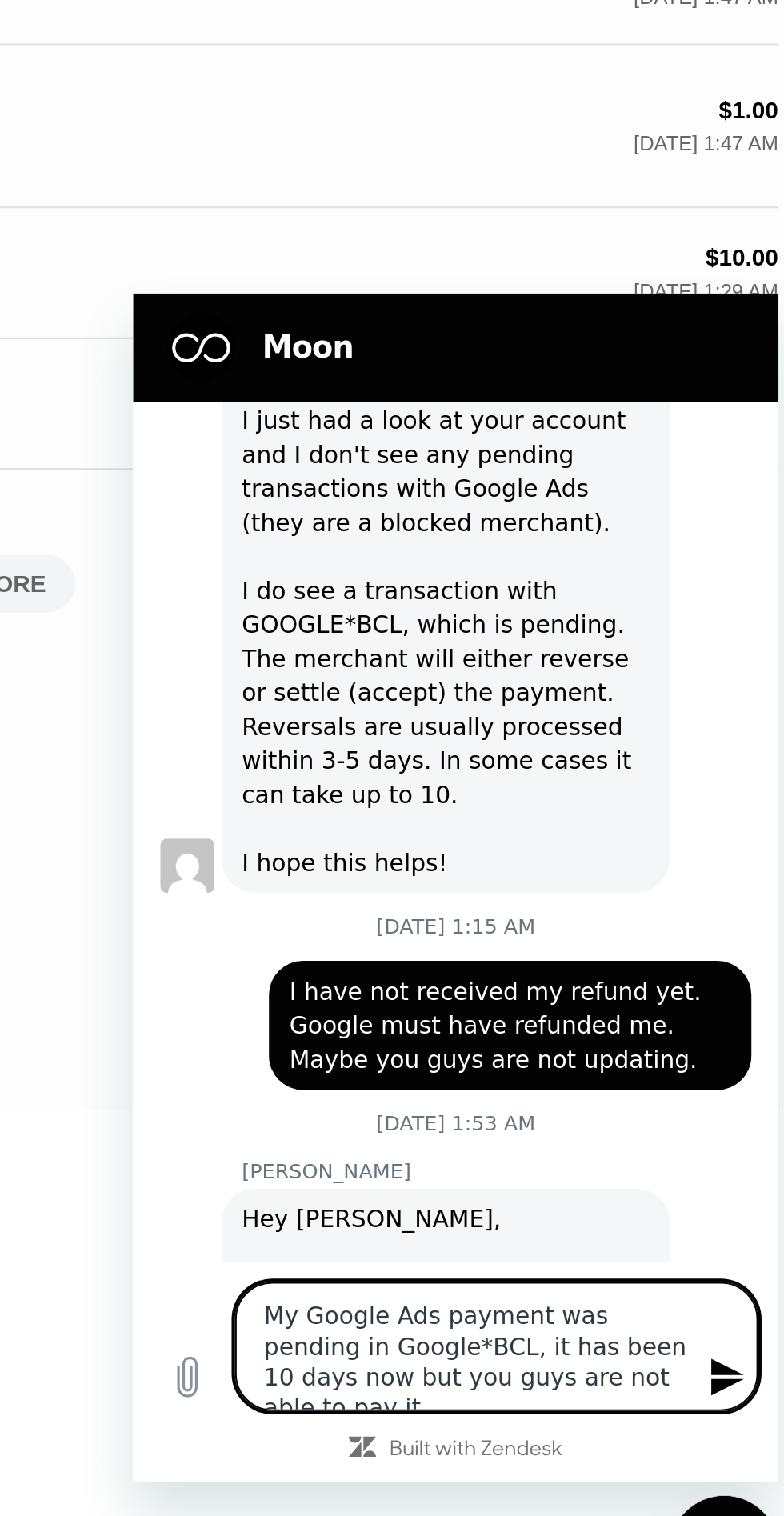
type textarea "My Google Ads payment was pending in Google*BCL, it has been 10 days now but yo…"
type textarea "x"
type textarea "My Google Ads Google*BCL payment was pending, it's been 10 days now but you guy…"
type textarea "x"
type textarea "My Google Ads Google*BCL payment was pending, it has been 10 days now but why a…"
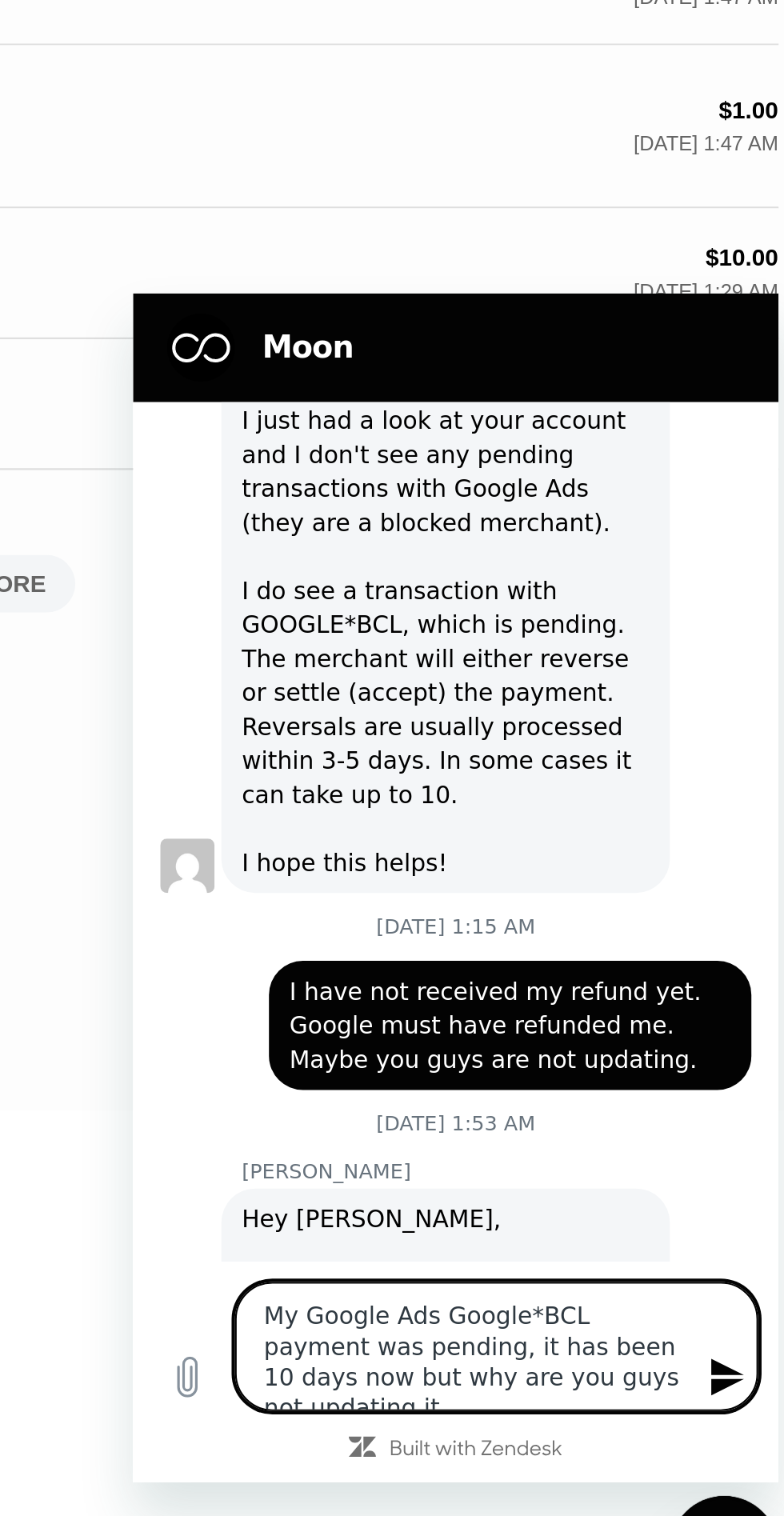
type textarea "x"
type textarea "My Google Ads Google*BCL payment was pending, it has been 10 days now but why a…"
type textarea "x"
type textarea "My Google Ads Google*BCL payment was pending, it has been 10 days now but why a…"
type textarea "x"
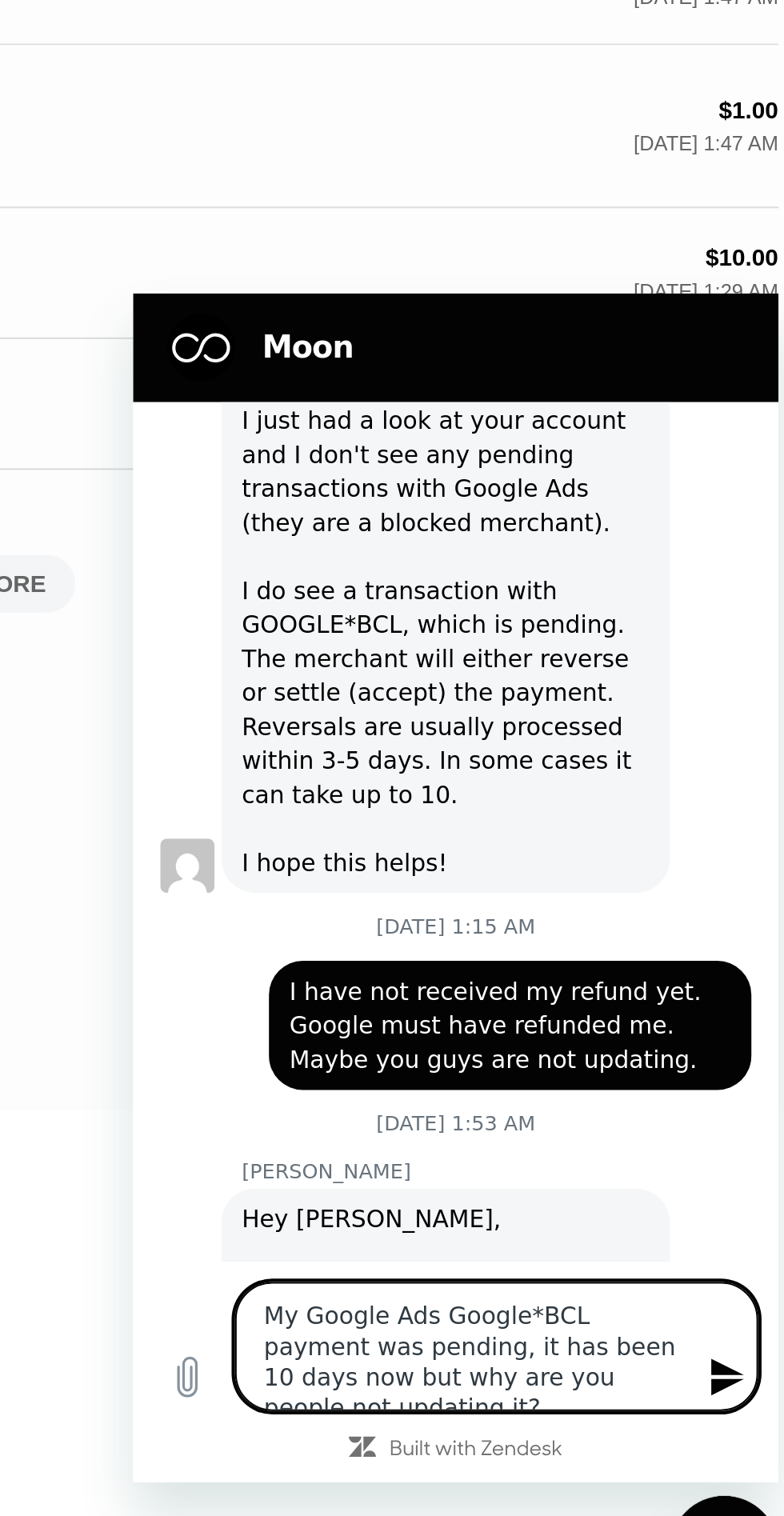
type textarea "My Google Ads' Google*BCL payment was pending, it's been 10 days now but why ar…"
type textarea "x"
type textarea "My Google Ads Google*BCL payment was pending, it has been 10 days now but why a…"
type textarea "x"
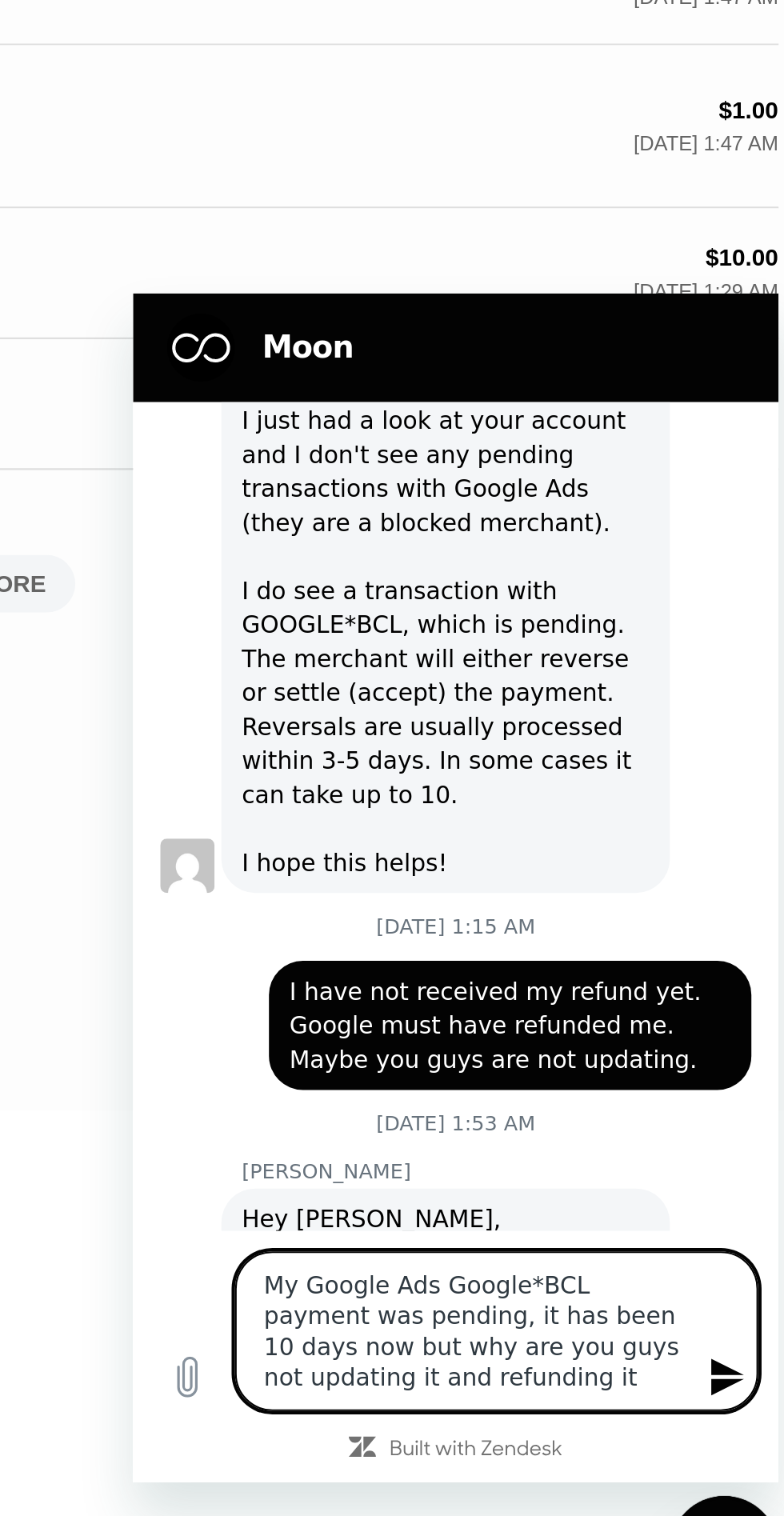
type textarea "My Google Ads payment was pending on Google*BCL. It has been 10 days now but wh…"
type textarea "x"
type textarea "My Google Ads' Google*BCL payment was pending. It's been 10 days now but why ar…"
type textarea "x"
type textarea "My Google Ads' Google*BCL payment was pending, it's been 10 days now but why ar…"
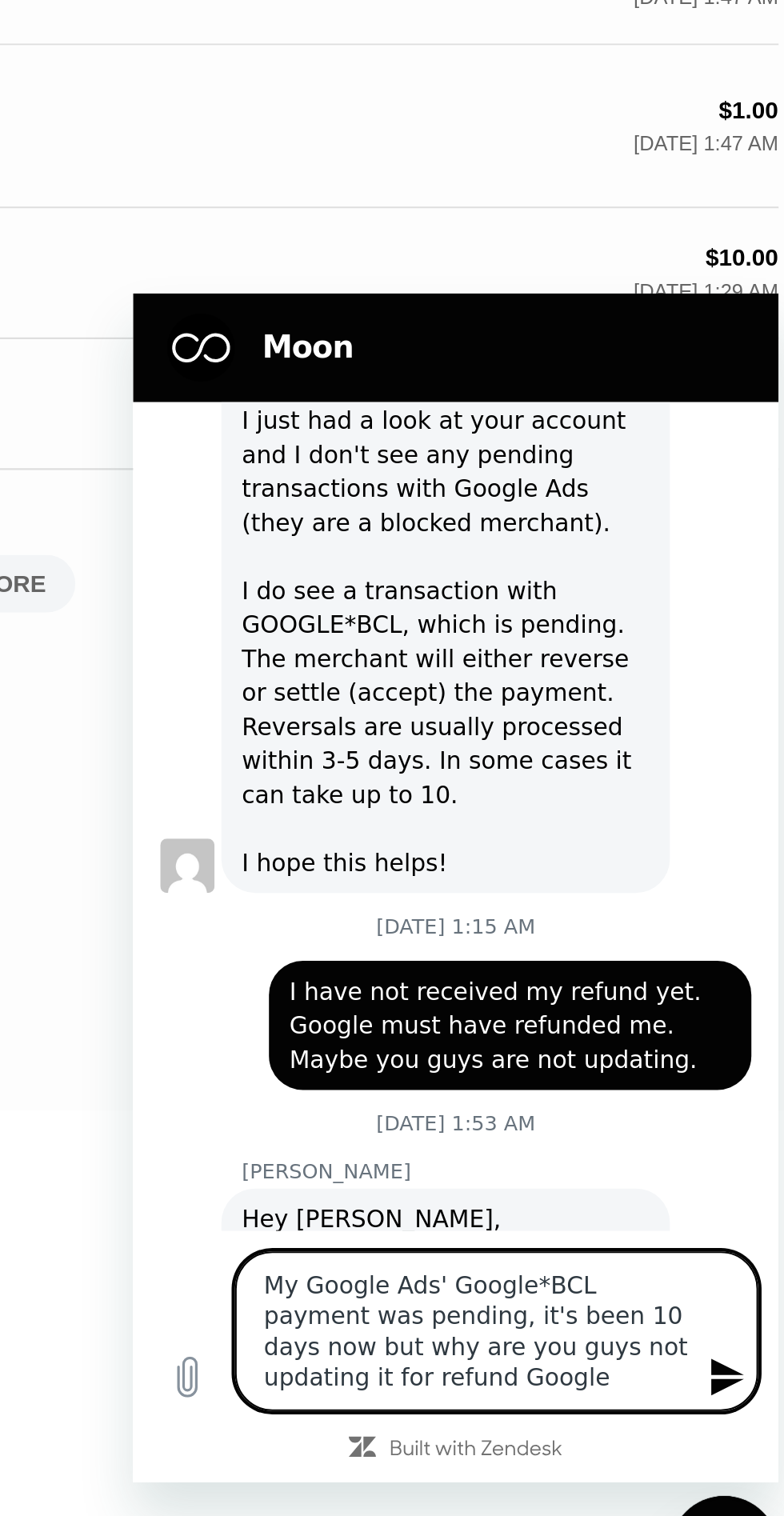
type textarea "x"
type textarea "My Google Ads payment was pending in Google*BCL. It has been 10 days now but wh…"
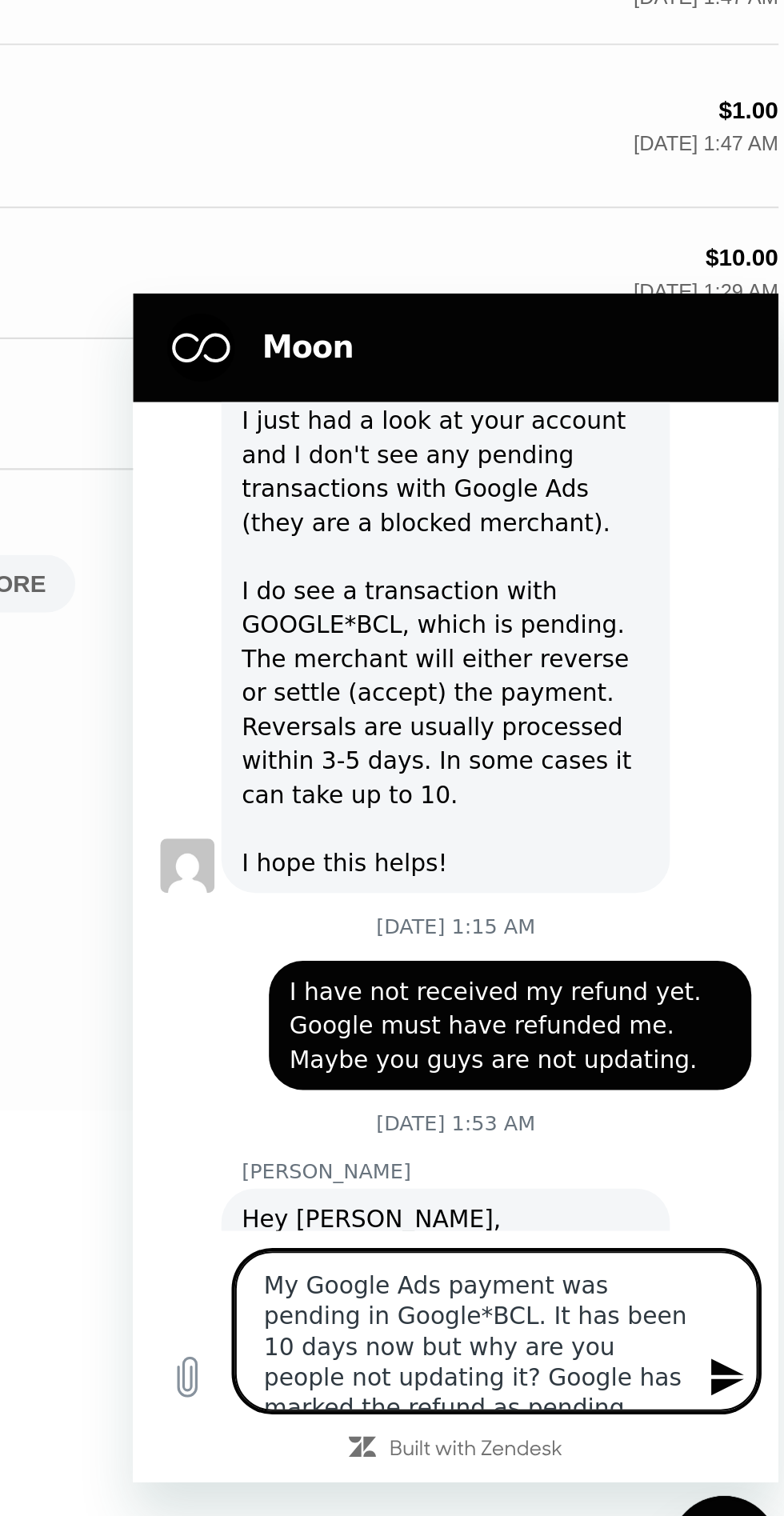
type textarea "x"
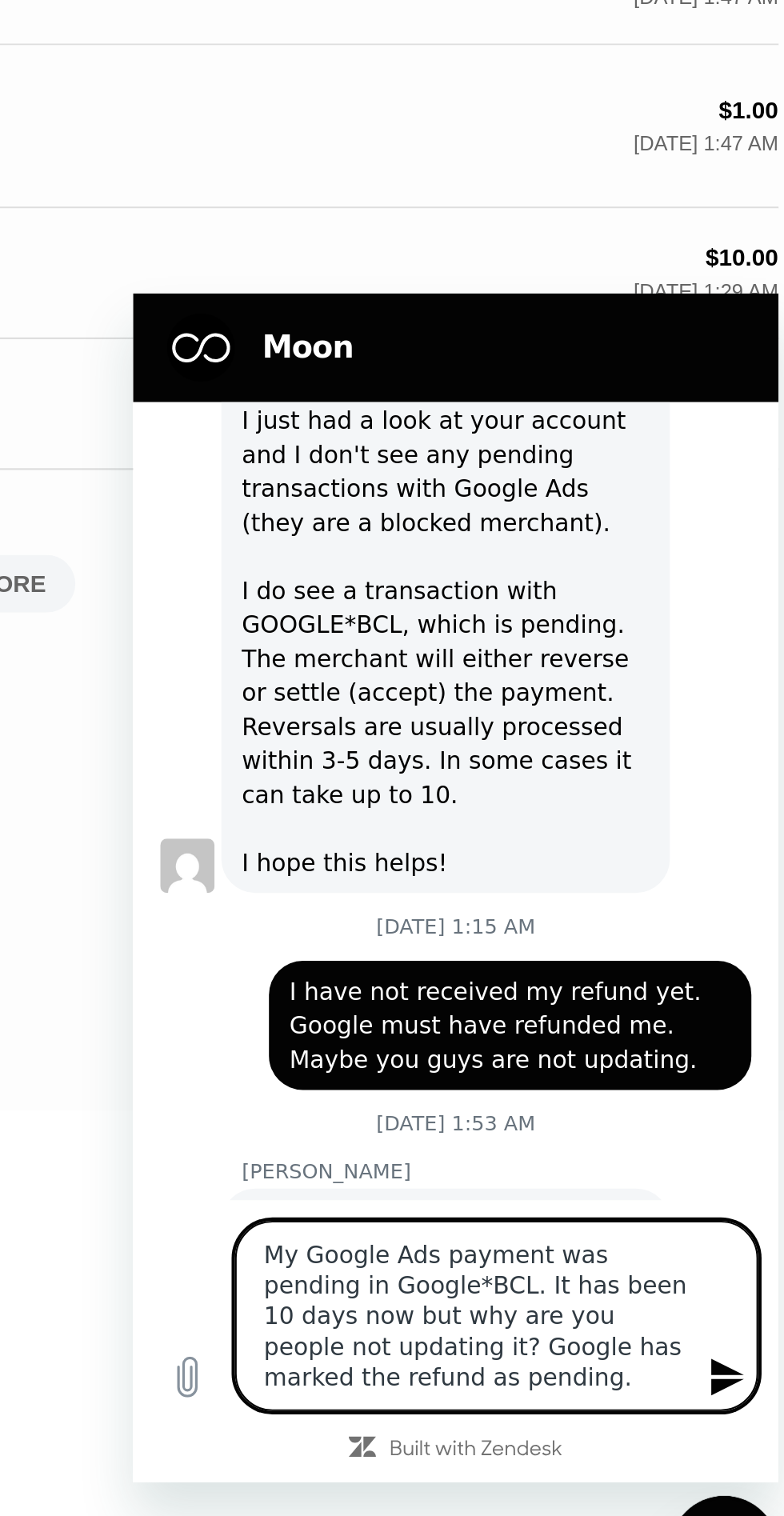
type textarea "My Google Ads payment was pending in Google*BCL. It has been 10 days now but wh…"
type textarea "x"
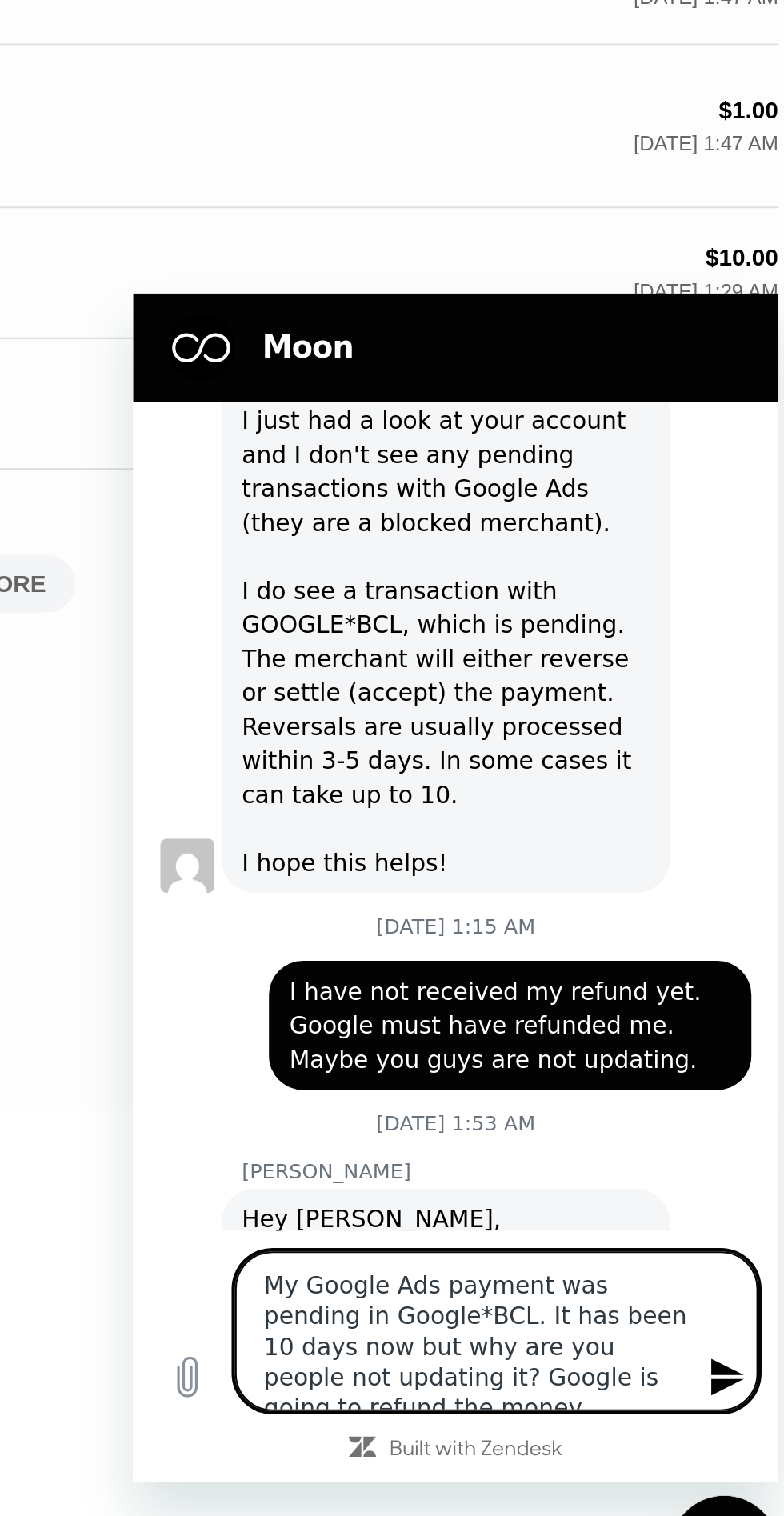
type textarea "My Google Ads payment was pending on Google*BCL. It has been 10 days now but wh…"
type textarea "x"
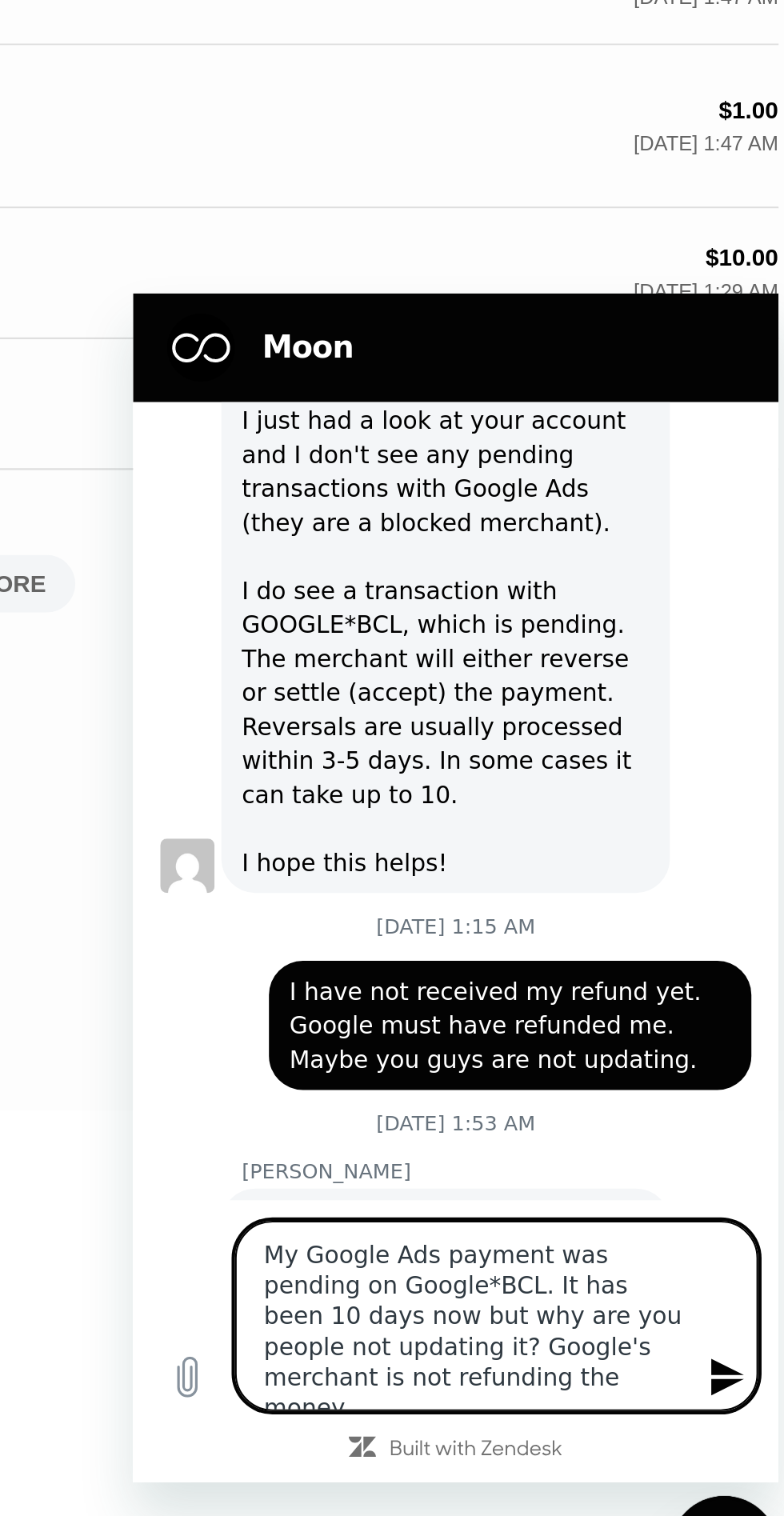
type textarea "My Google Ads payment was pending on Google*BCL. It has been 10 days now but wh…"
type textarea "x"
type textarea "The payment of my Google Ads was pending in Google*BCL, it has been 10 days now…"
type textarea "x"
type textarea "My Google Ads' Google*BCL payment was pending, it's been 10 days now but why ar…"
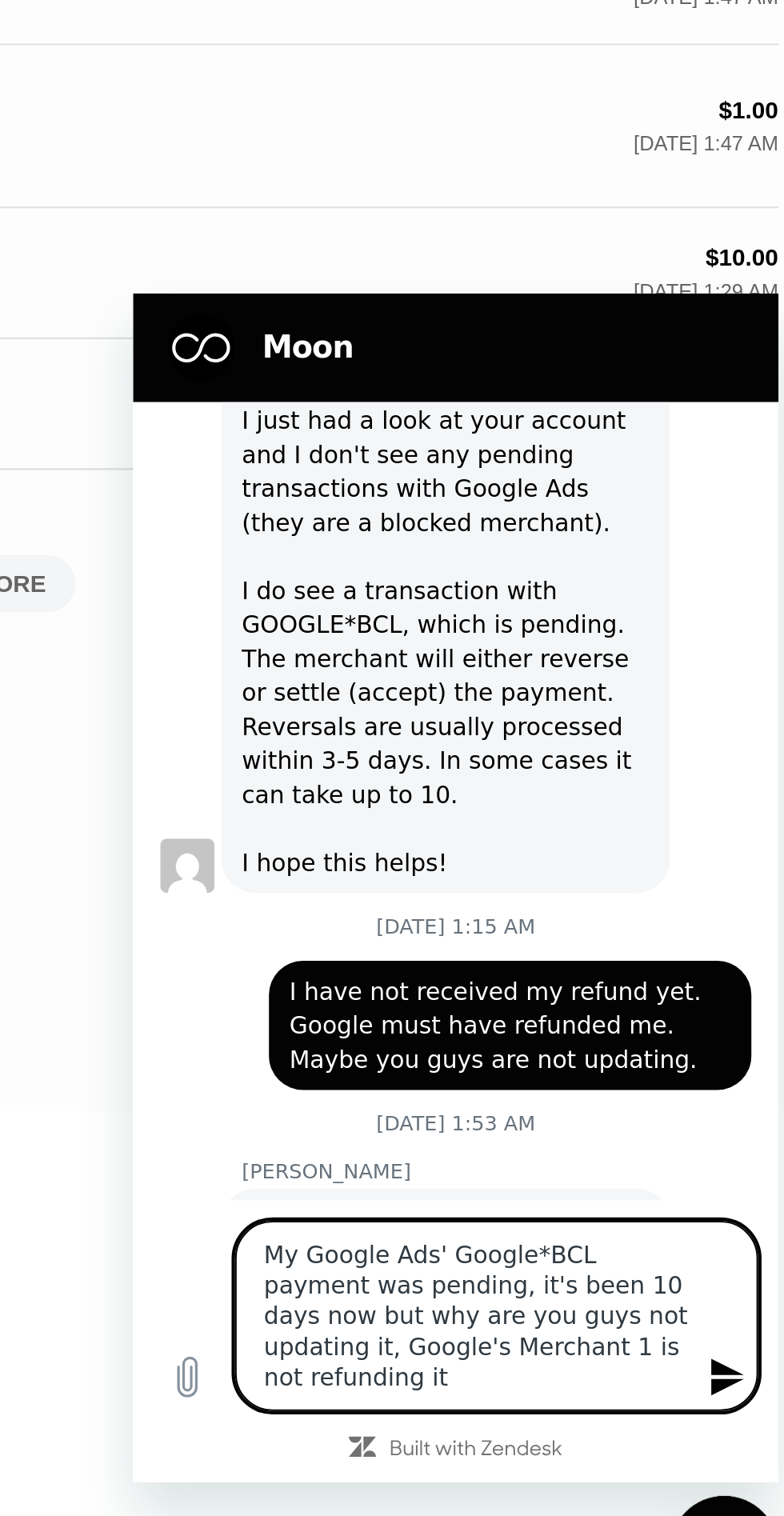
type textarea "x"
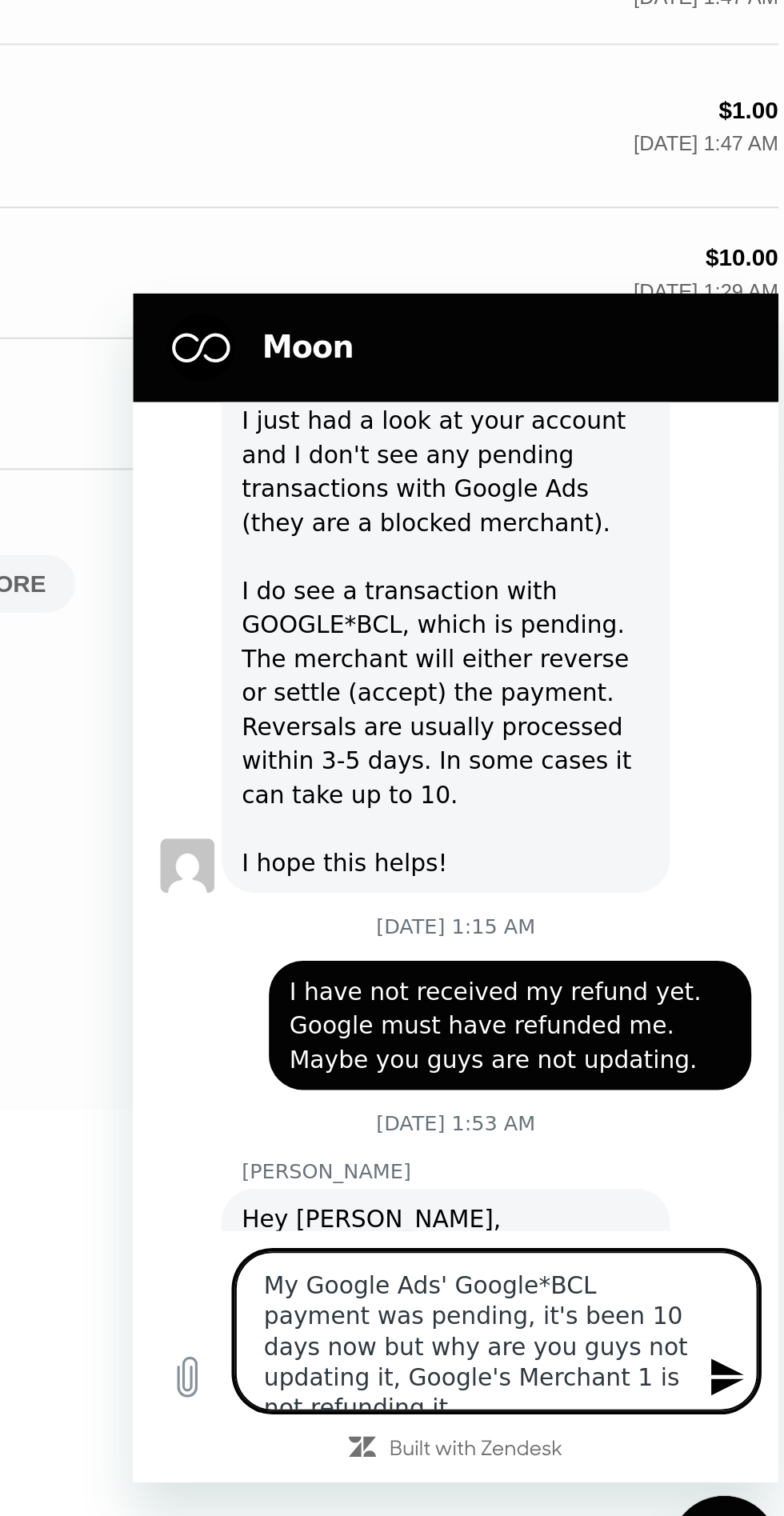
type textarea "My Google Ads' Google*BCL payment was pending. It's been 10 days now but why ar…"
type textarea "x"
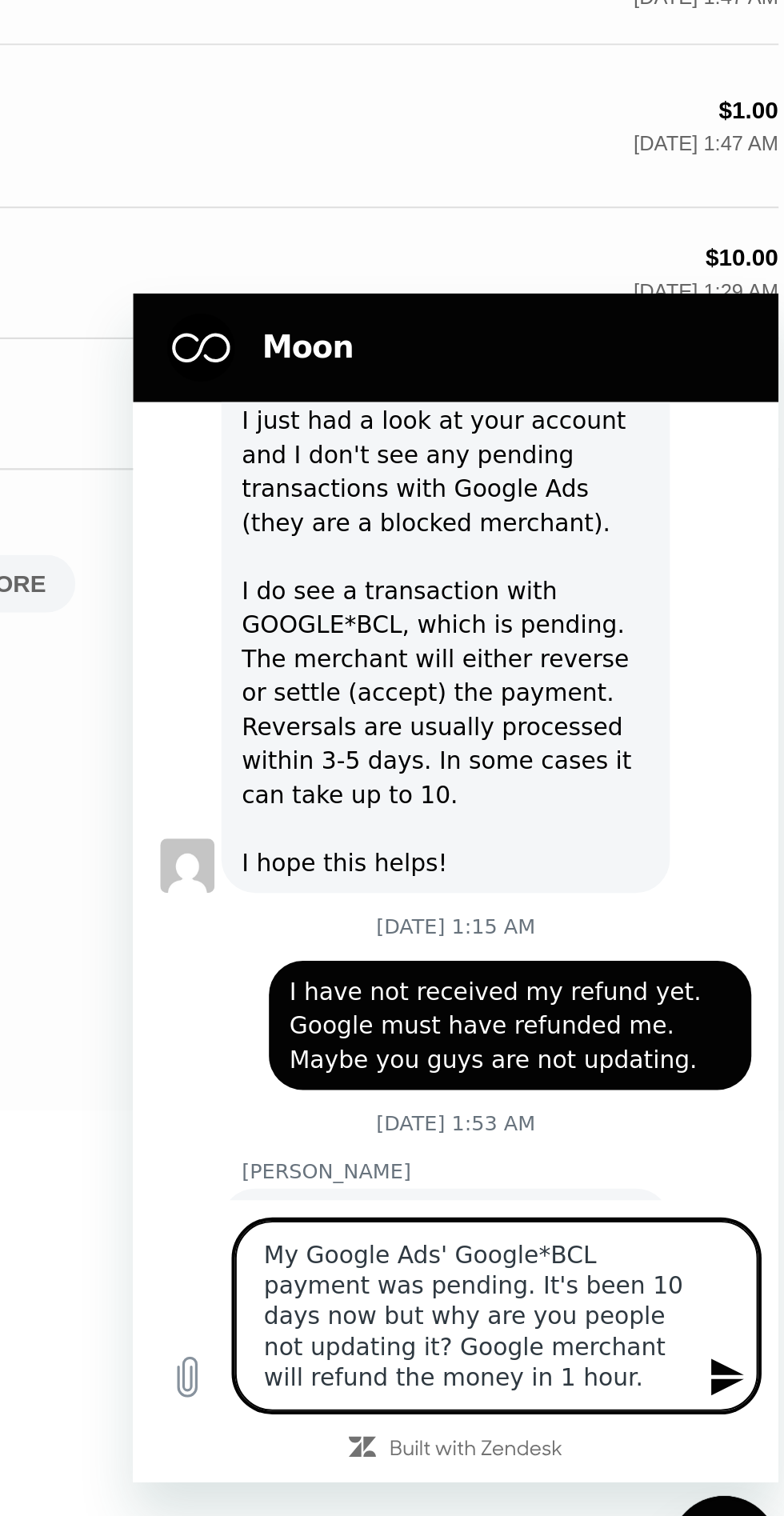
type textarea "My Google Ads payment was pending on Google*BCL. It has been 10 days now but wh…"
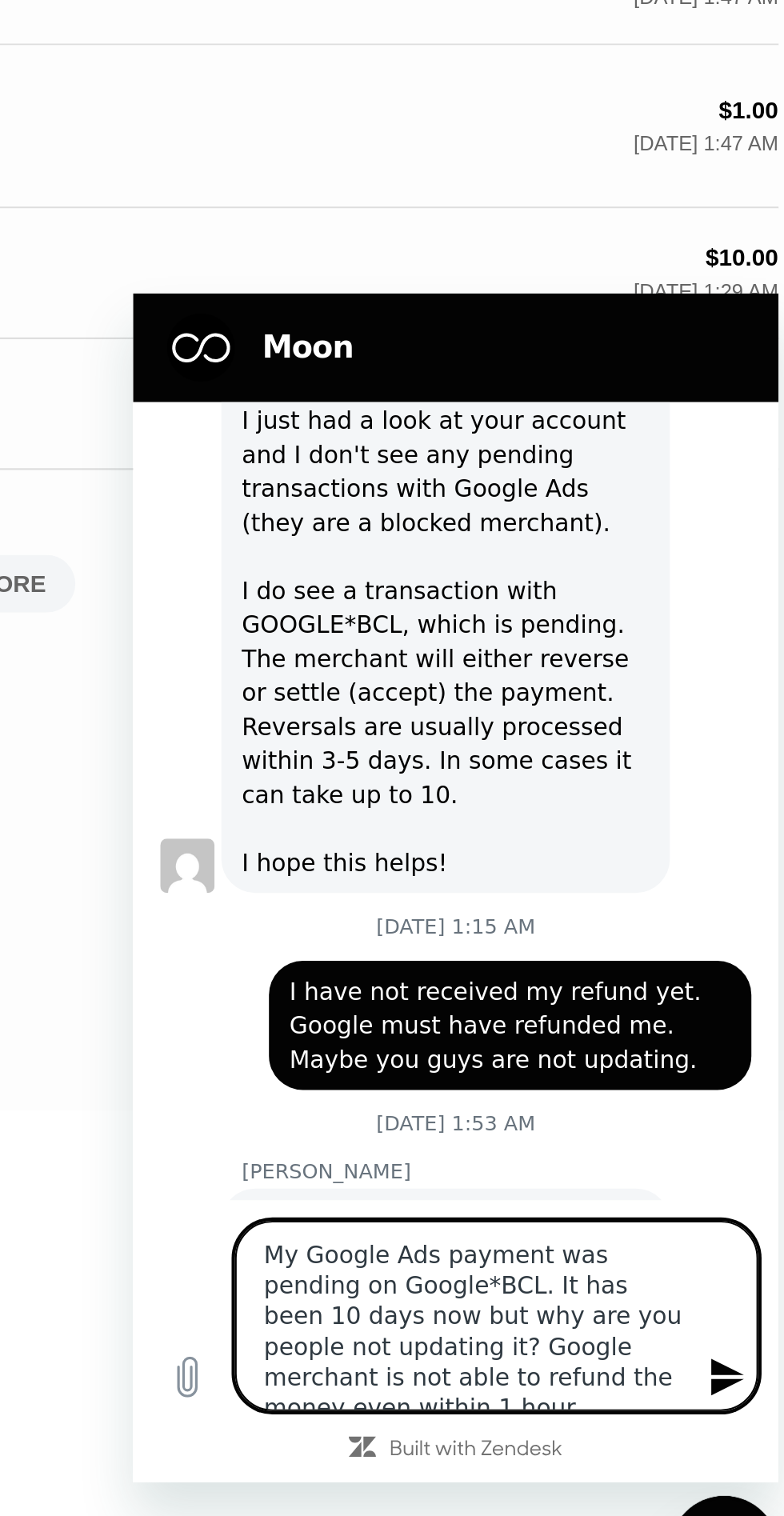
type textarea "x"
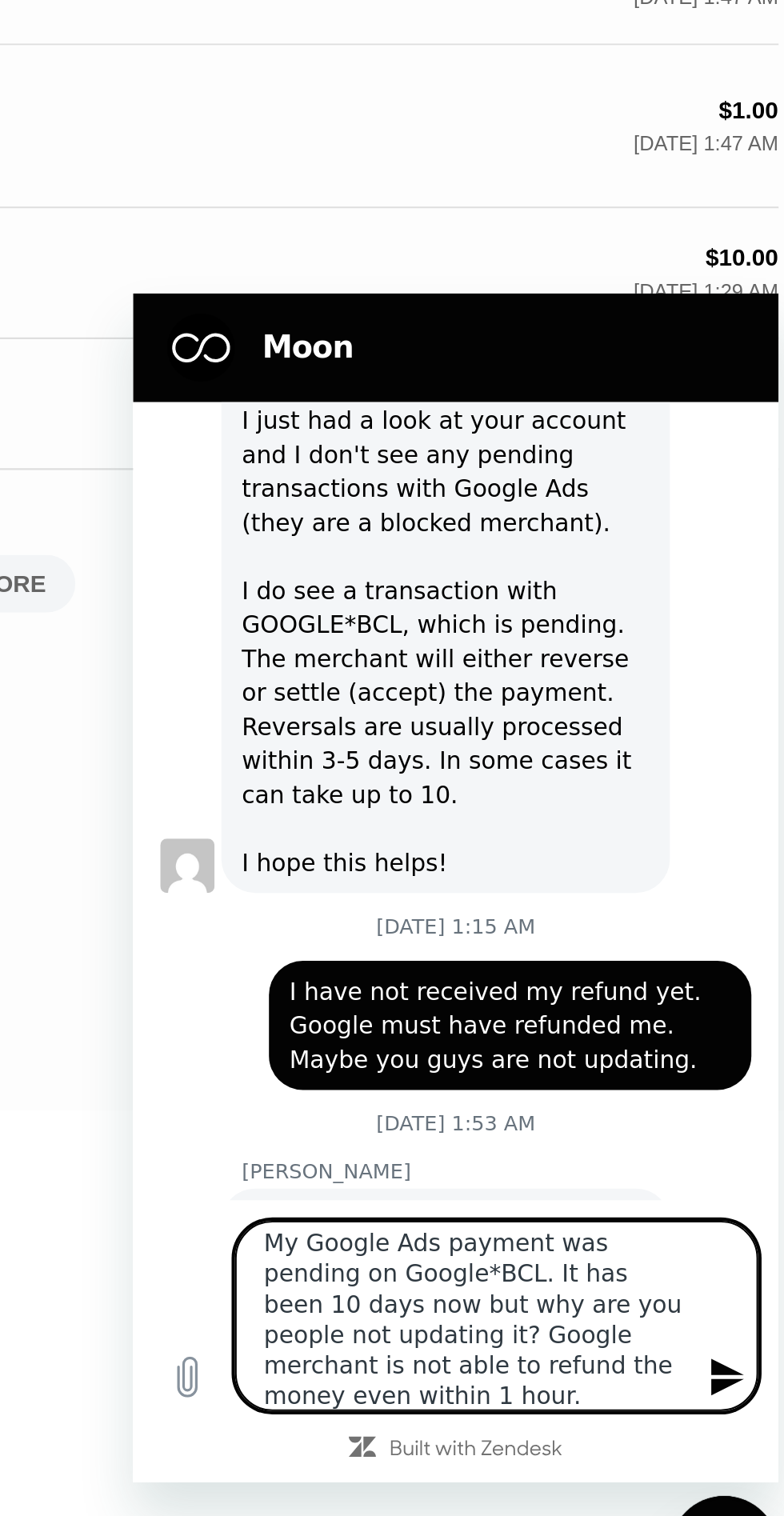
type textarea "My Google Ads payment was pending on Google*BCL. It has been 10 days now but wh…"
type textarea "x"
type textarea "My Google Ads payment was pending on Google*BCL. It has been 10 days now but wh…"
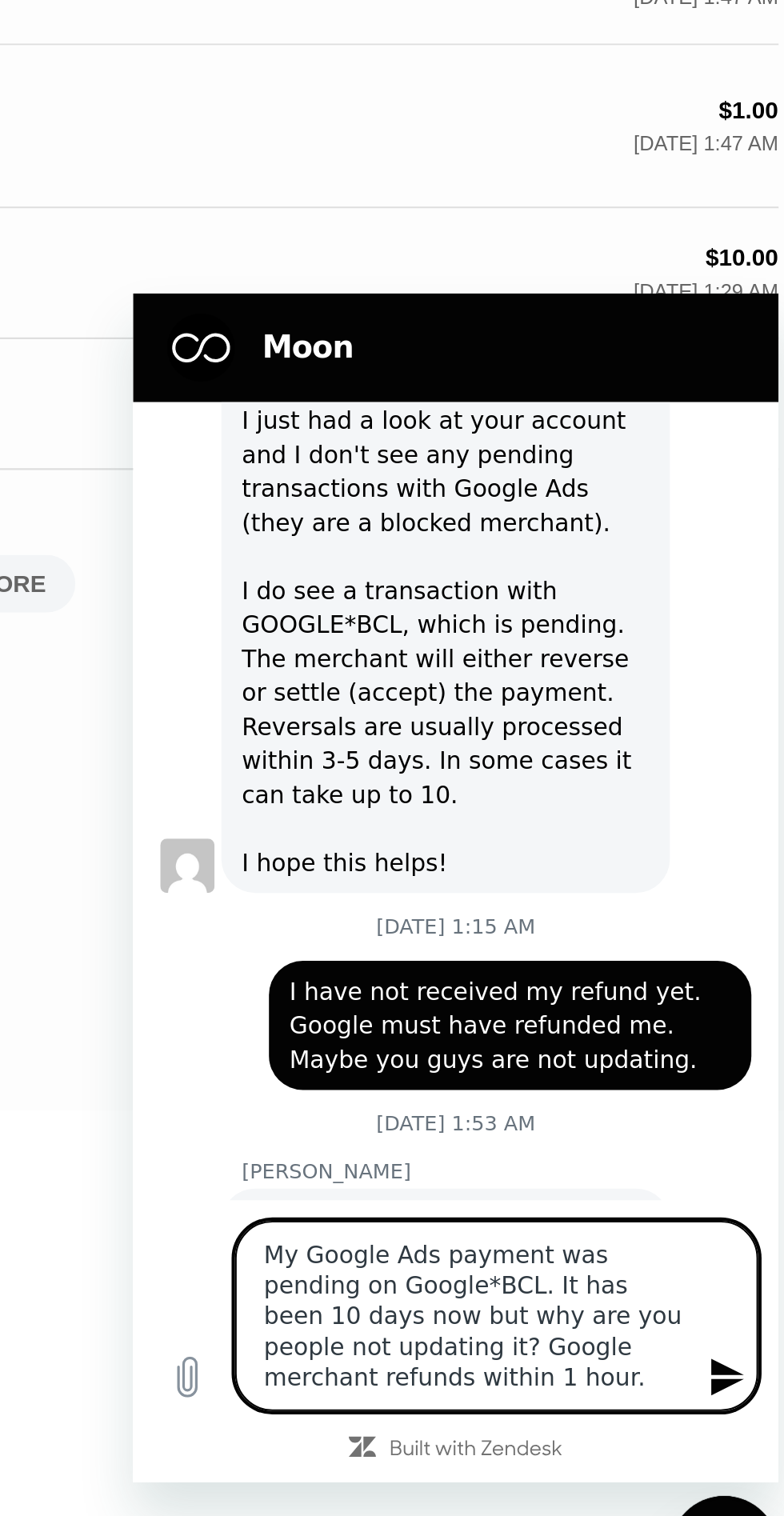
type textarea "x"
type textarea "My Google Ads' Google*BCL payment was pending. It's been 10 days now but why ar…"
type textarea "x"
type textarea "My Google Ads' Google*BCL payment was pending. It's been 10 days now, but why a…"
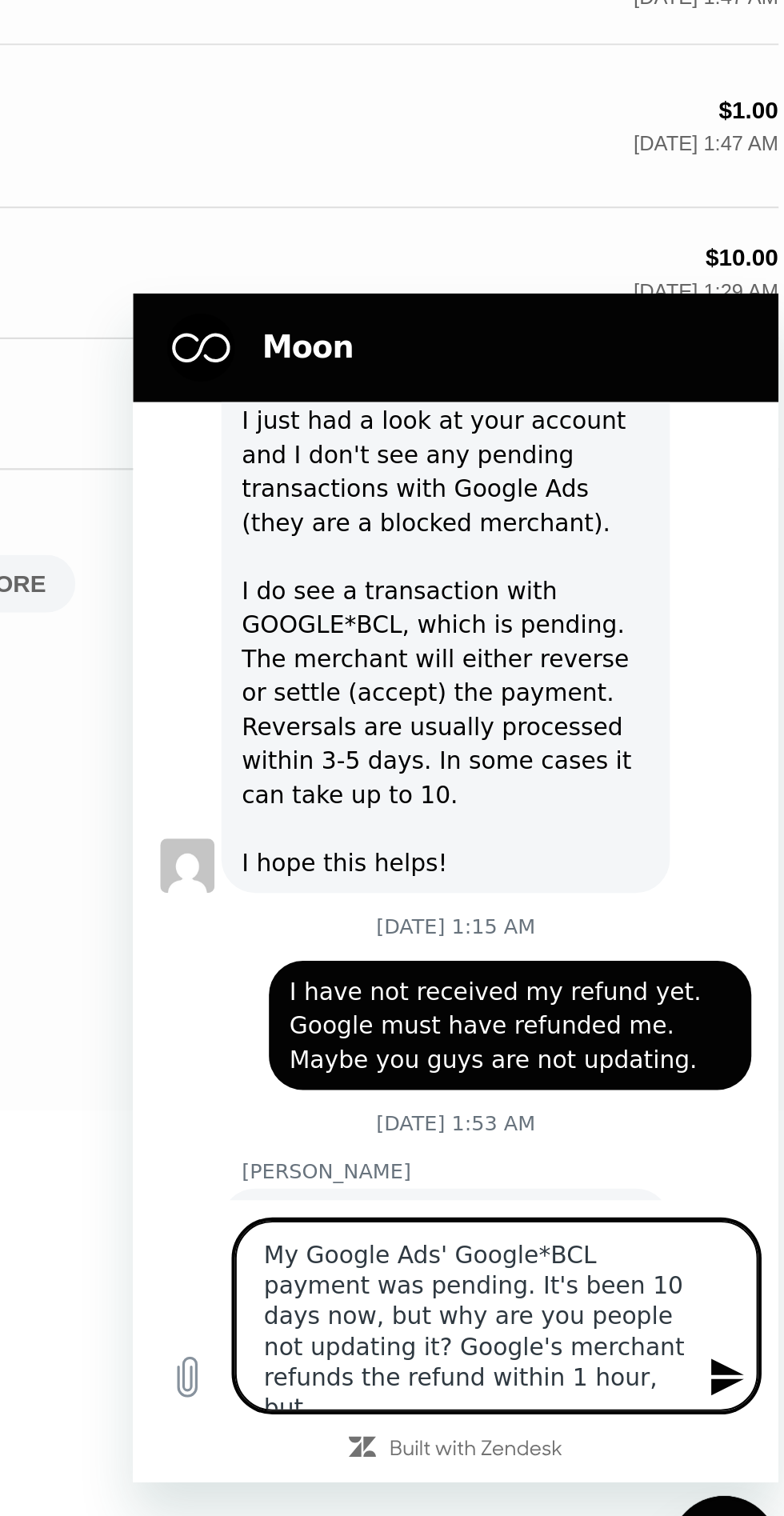
type textarea "x"
type textarea "My Google Ads payment was pending in Google*BCL. It has been 10 days now but wh…"
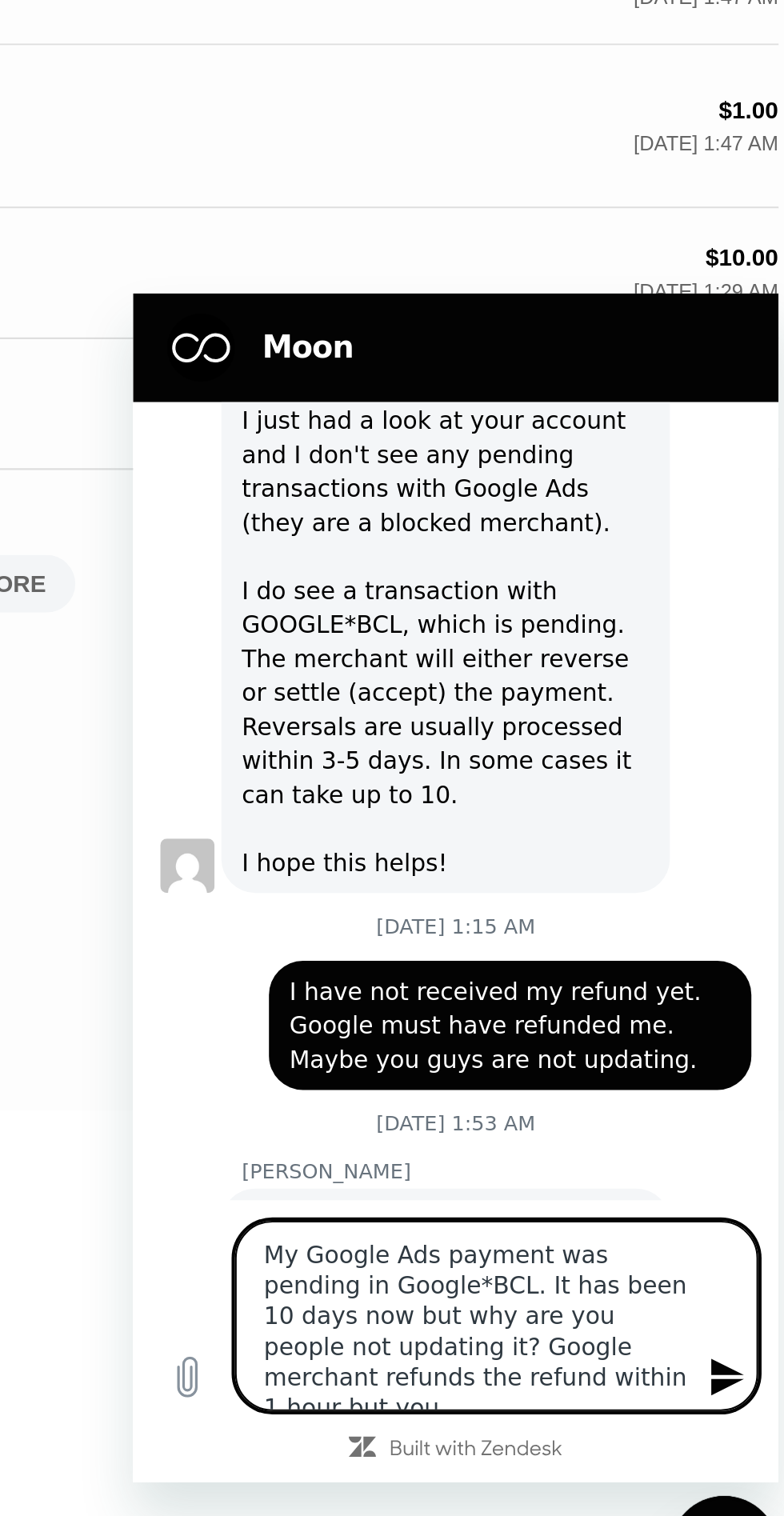
type textarea "x"
type textarea "My Google Ads payment was pending on Google*BCL. It has been 10 days now but wh…"
type textarea "x"
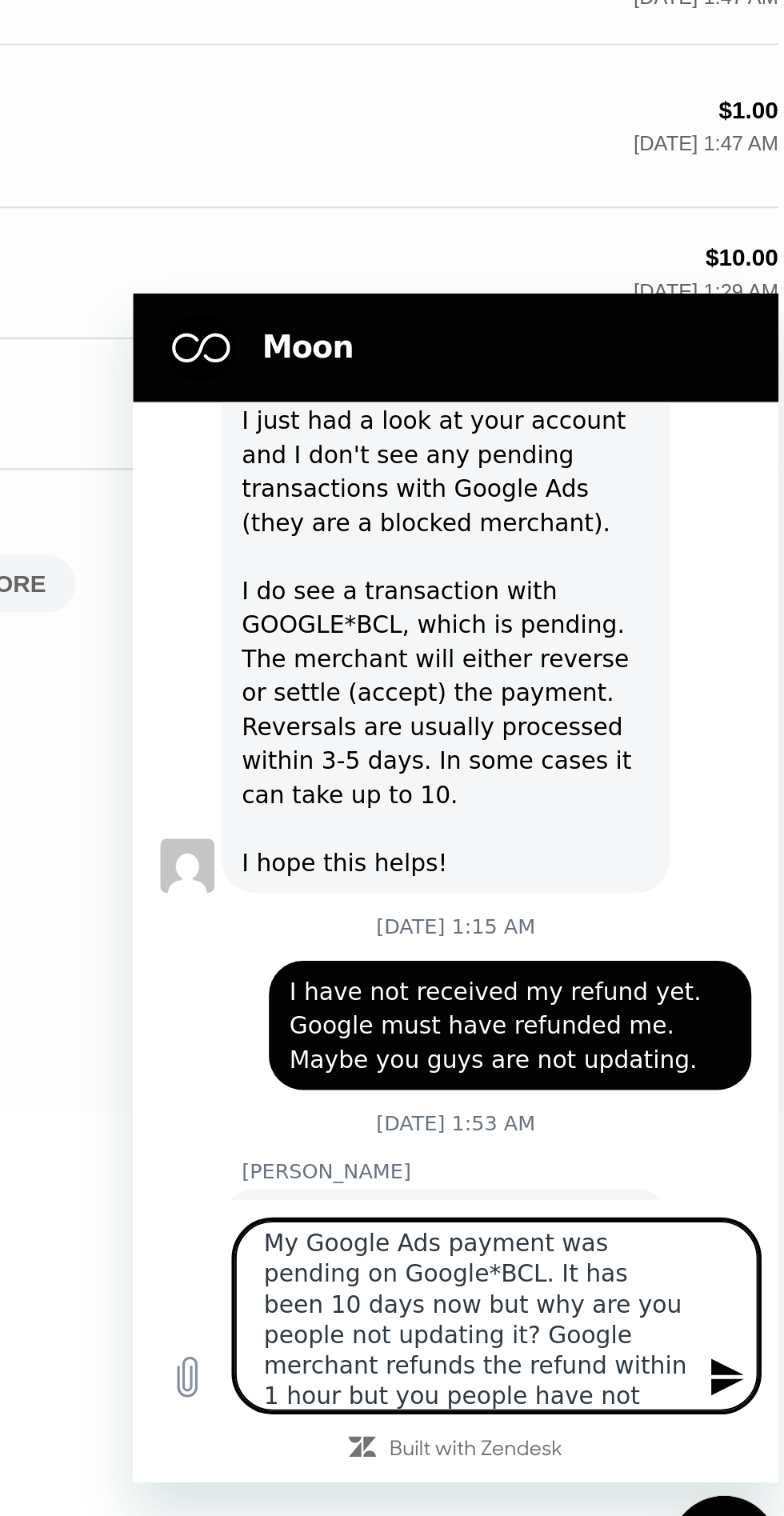
type textarea "My Google Ads payment was pending on Google*BCL. It has been 10 days now but wh…"
type textarea "x"
type textarea "My Google Ads payment was pending in Google*BCL. It has been 10 days now but wh…"
type textarea "x"
type textarea "My Google Ads' Google*BCL payment was pending. It's been 10 days now, but why a…"
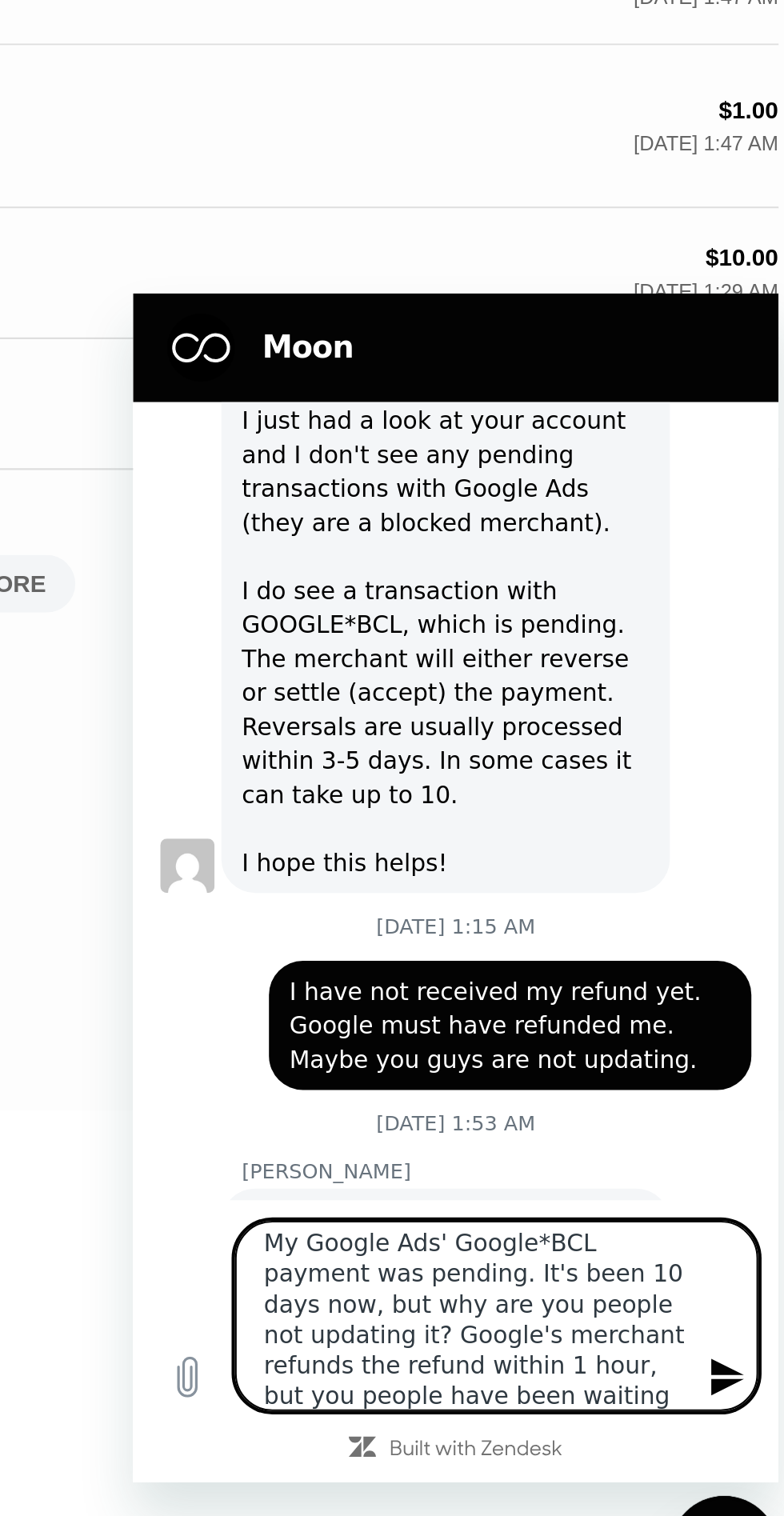
type textarea "x"
type textarea "My Google Ads' Google*BCL payment was pending. It's been 10 days now but why ar…"
type textarea "x"
type textarea "My Google Ads payment was pending on Google*BCL. It has been 10 days now but wh…"
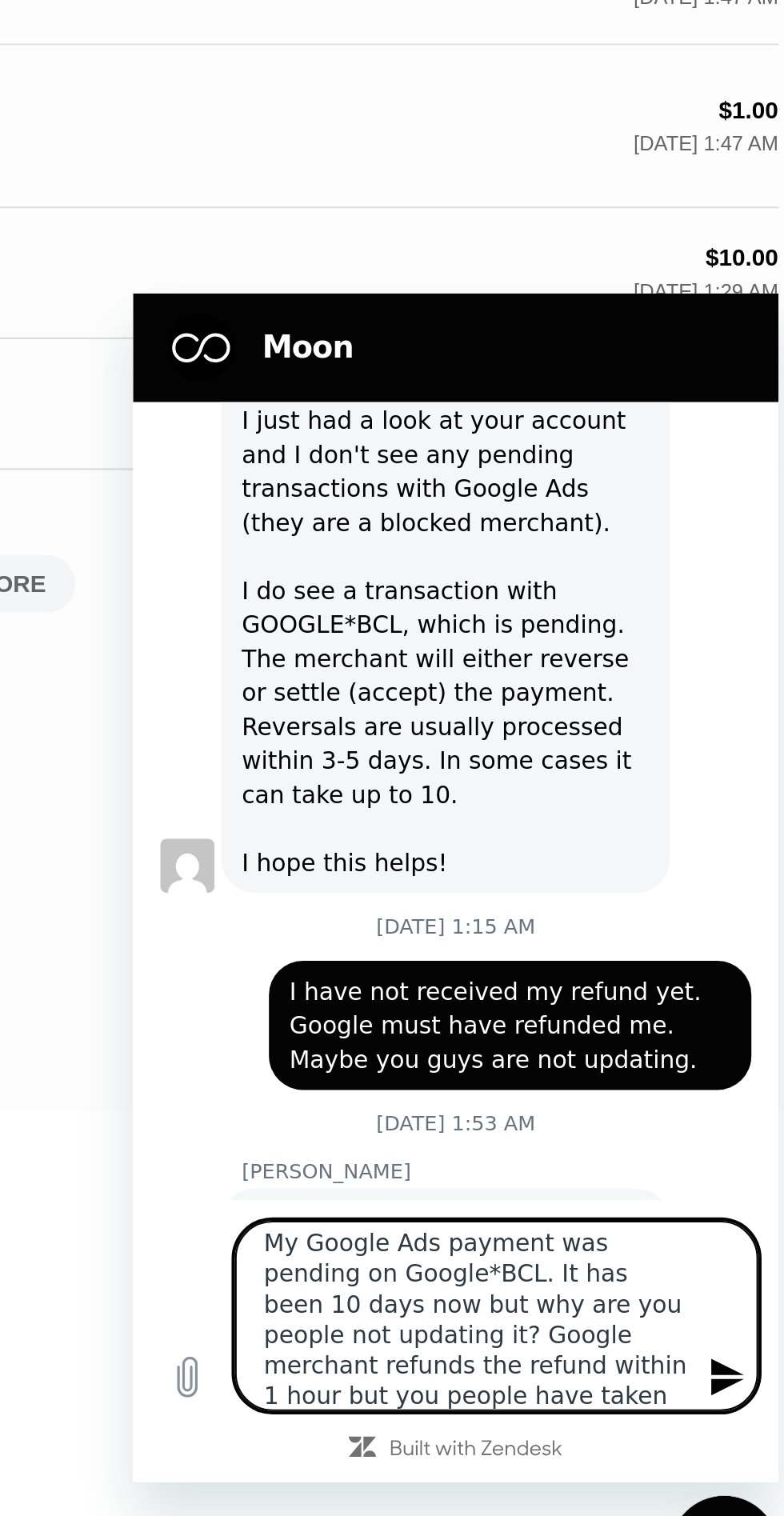
type textarea "x"
type textarea "My Google Ads' Google*BCL payment was pending. It's been 10 days now but why ar…"
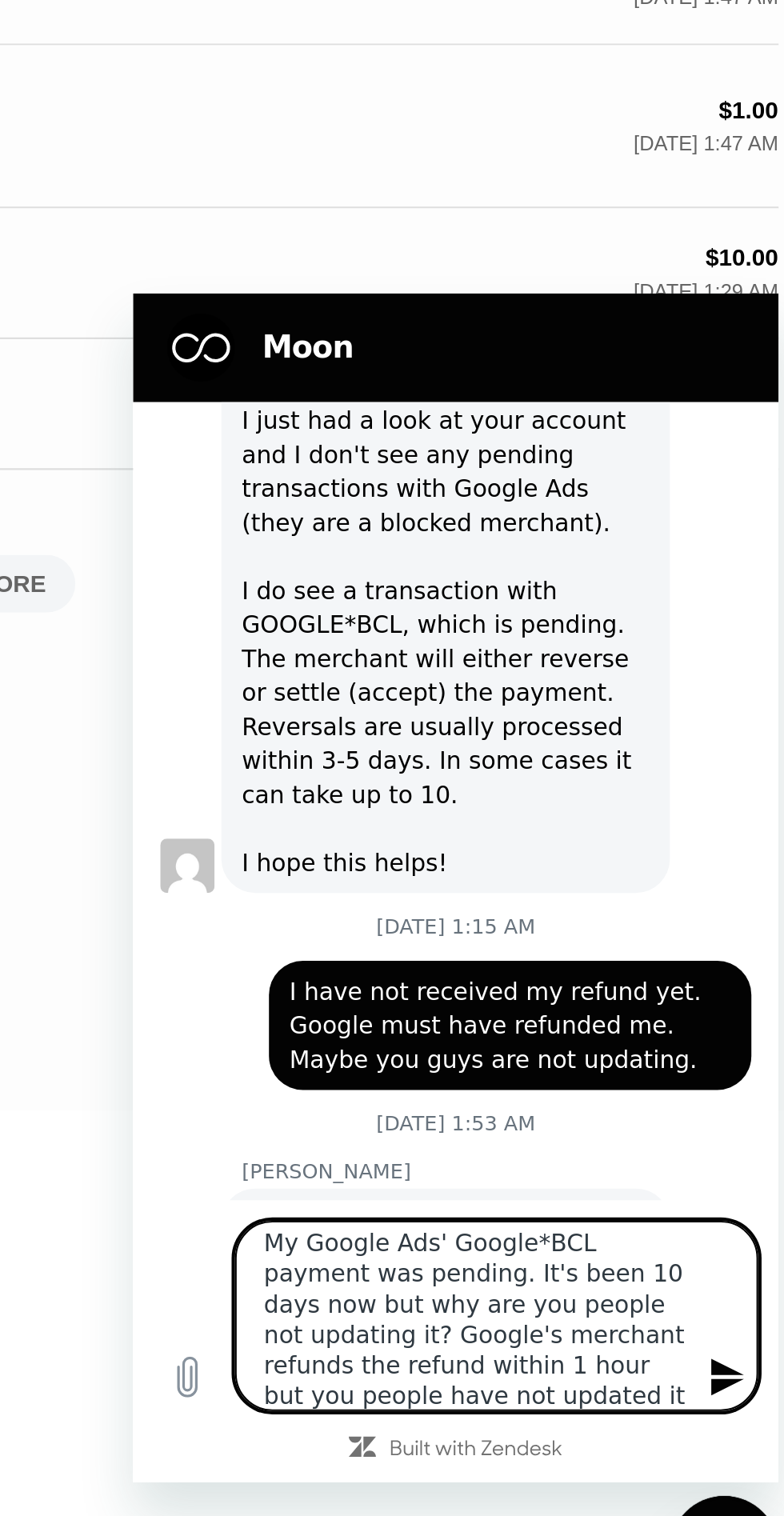
type textarea "x"
type textarea "My Google Ads' Google*BCL payment was pending. It's been 10 days now, but why a…"
type textarea "x"
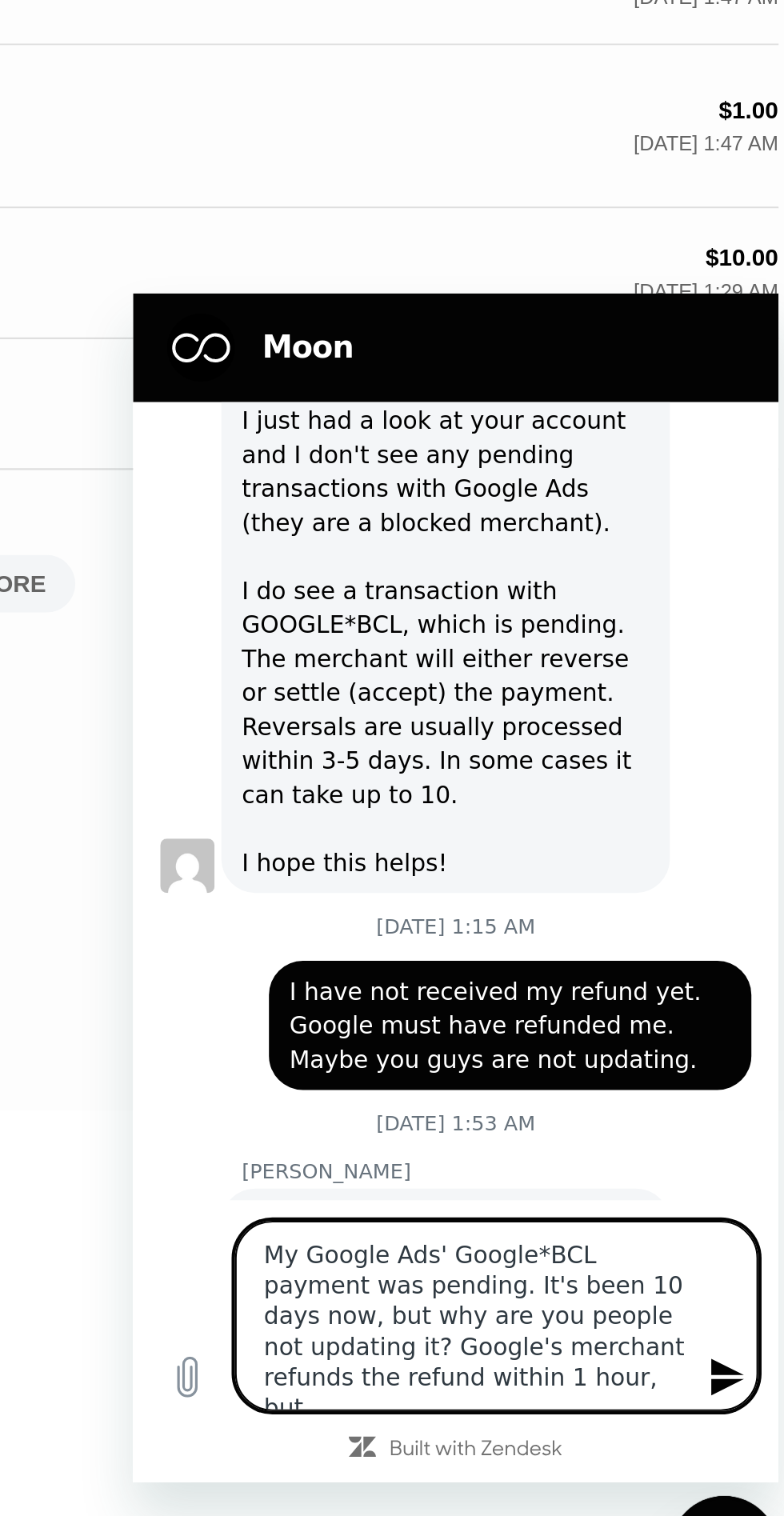
type textarea "My Google Ads' Google*BCL payment was pending. It's been 10 days now but why ar…"
type textarea "x"
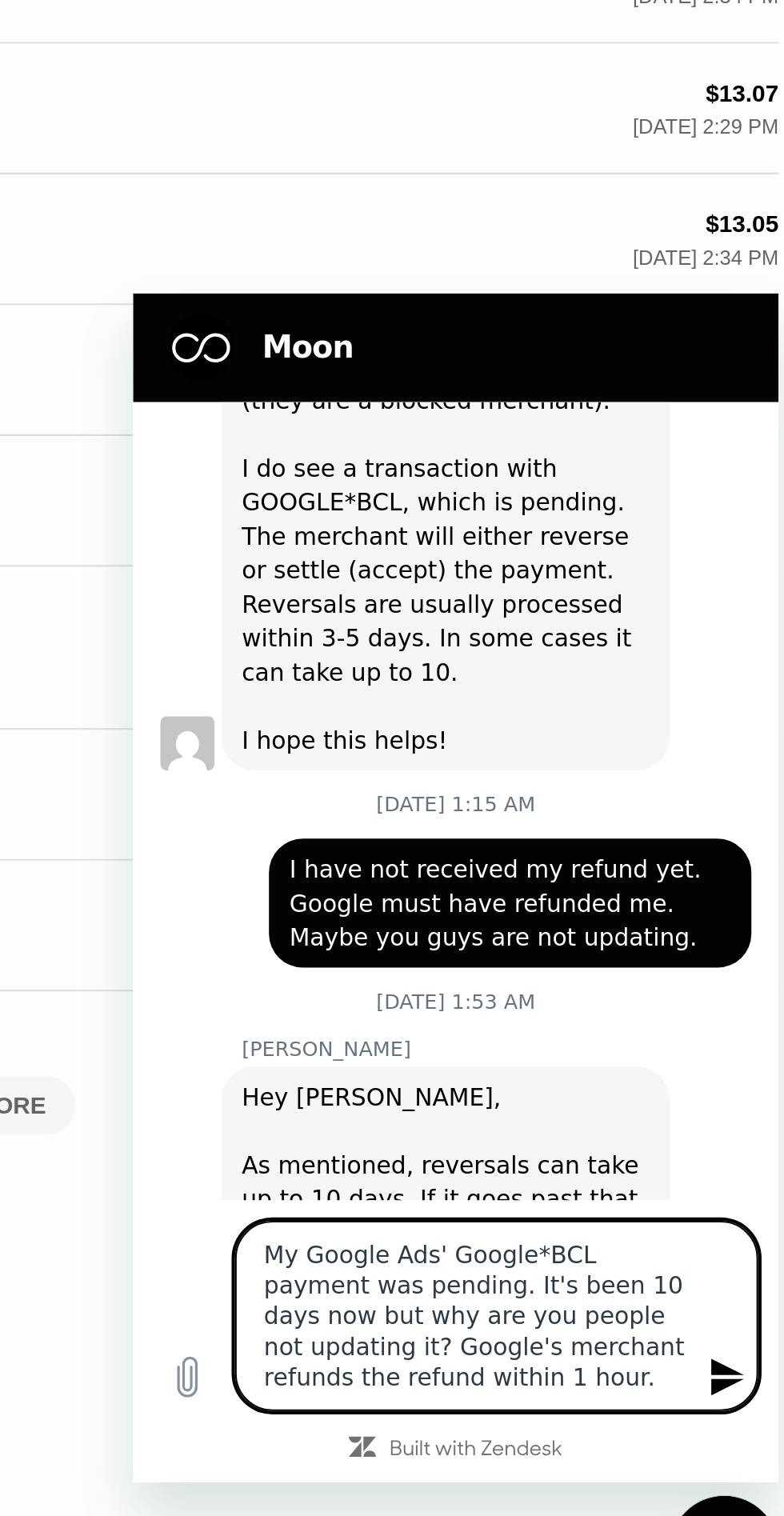
scroll to position [191, 0]
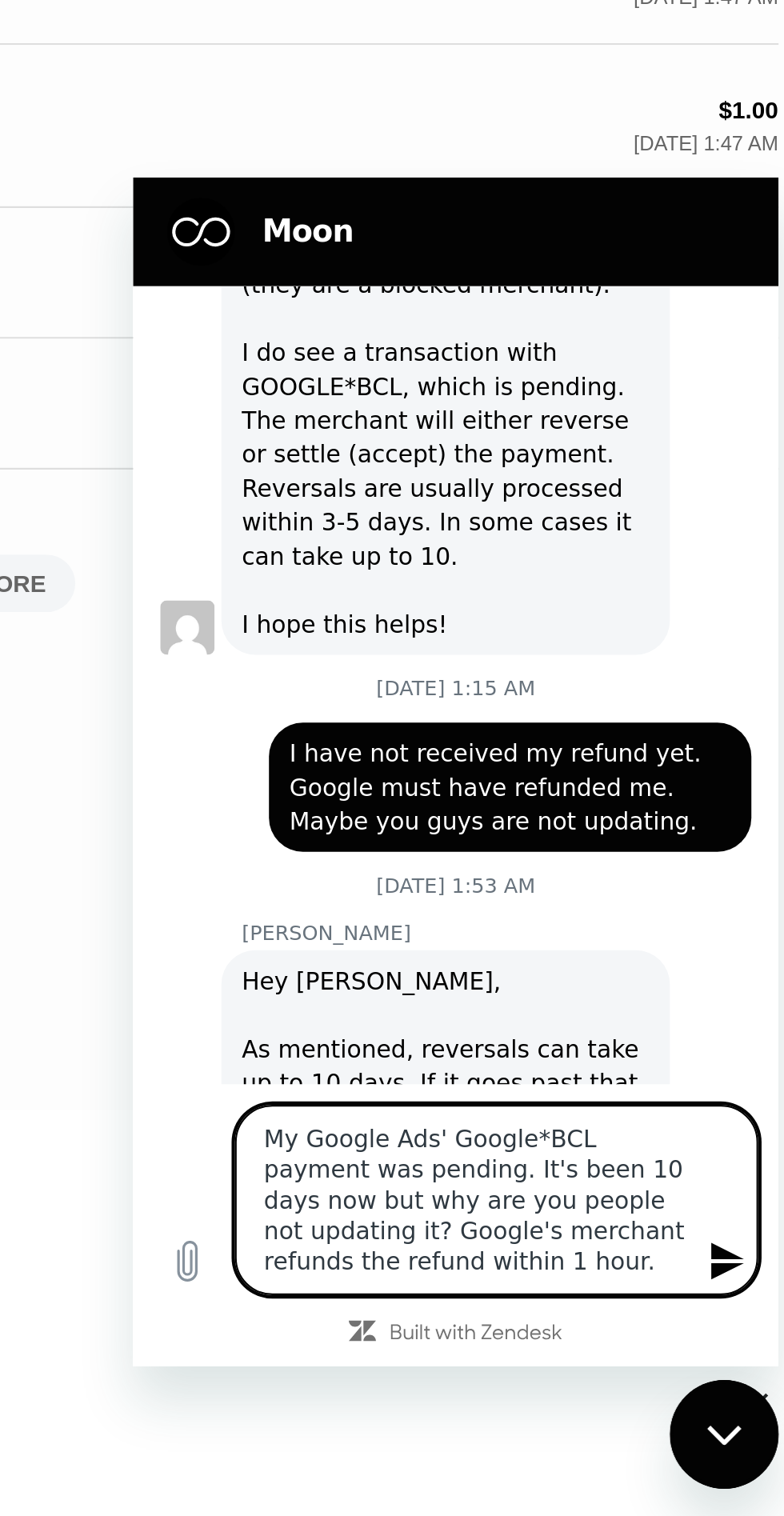
type textarea "My Google Ads' Google*BCL payment was pending. It's been 10 days now but why ar…"
click at [410, 689] on icon "Send message" at bounding box center [411, 688] width 15 height 18
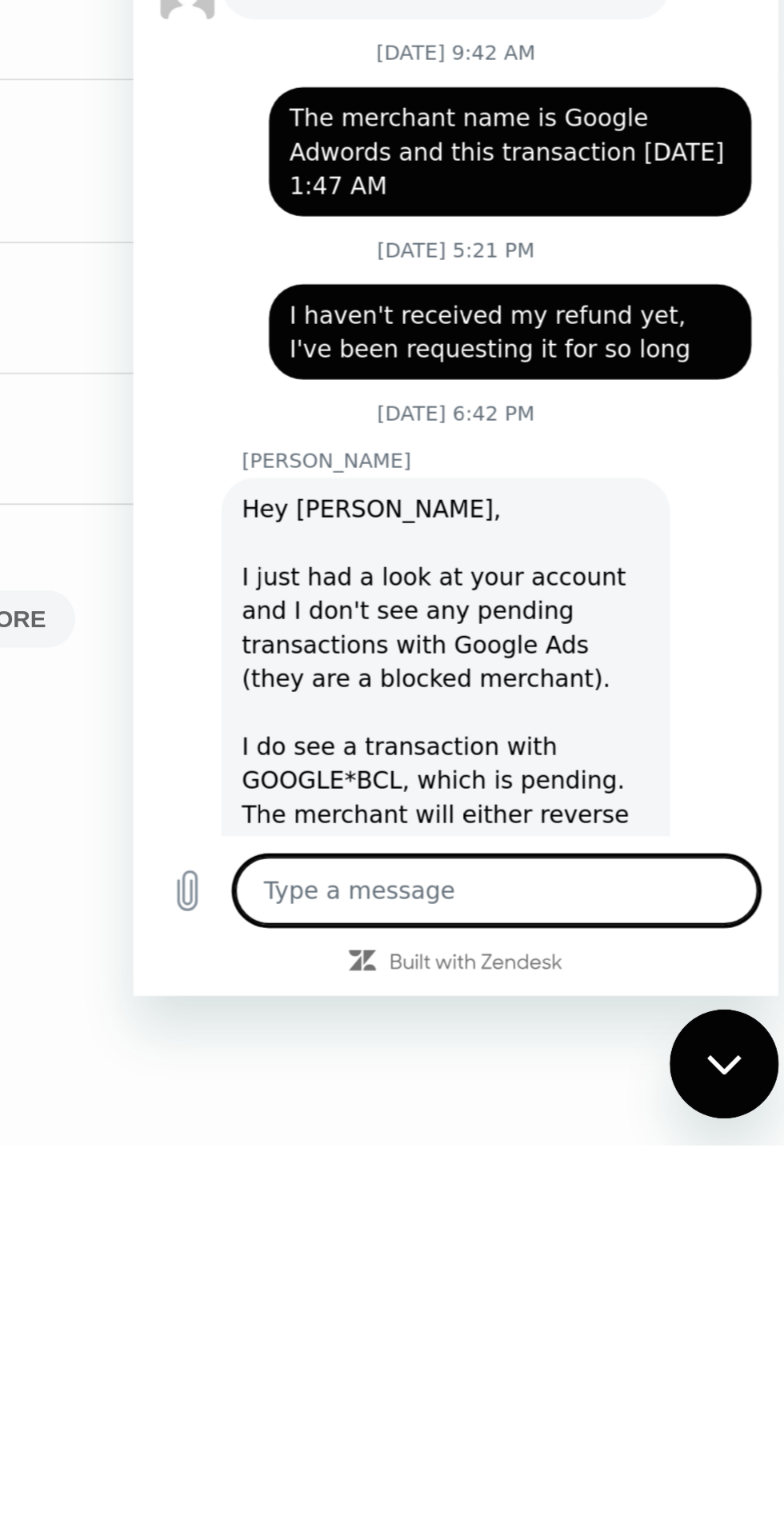
scroll to position [425, 0]
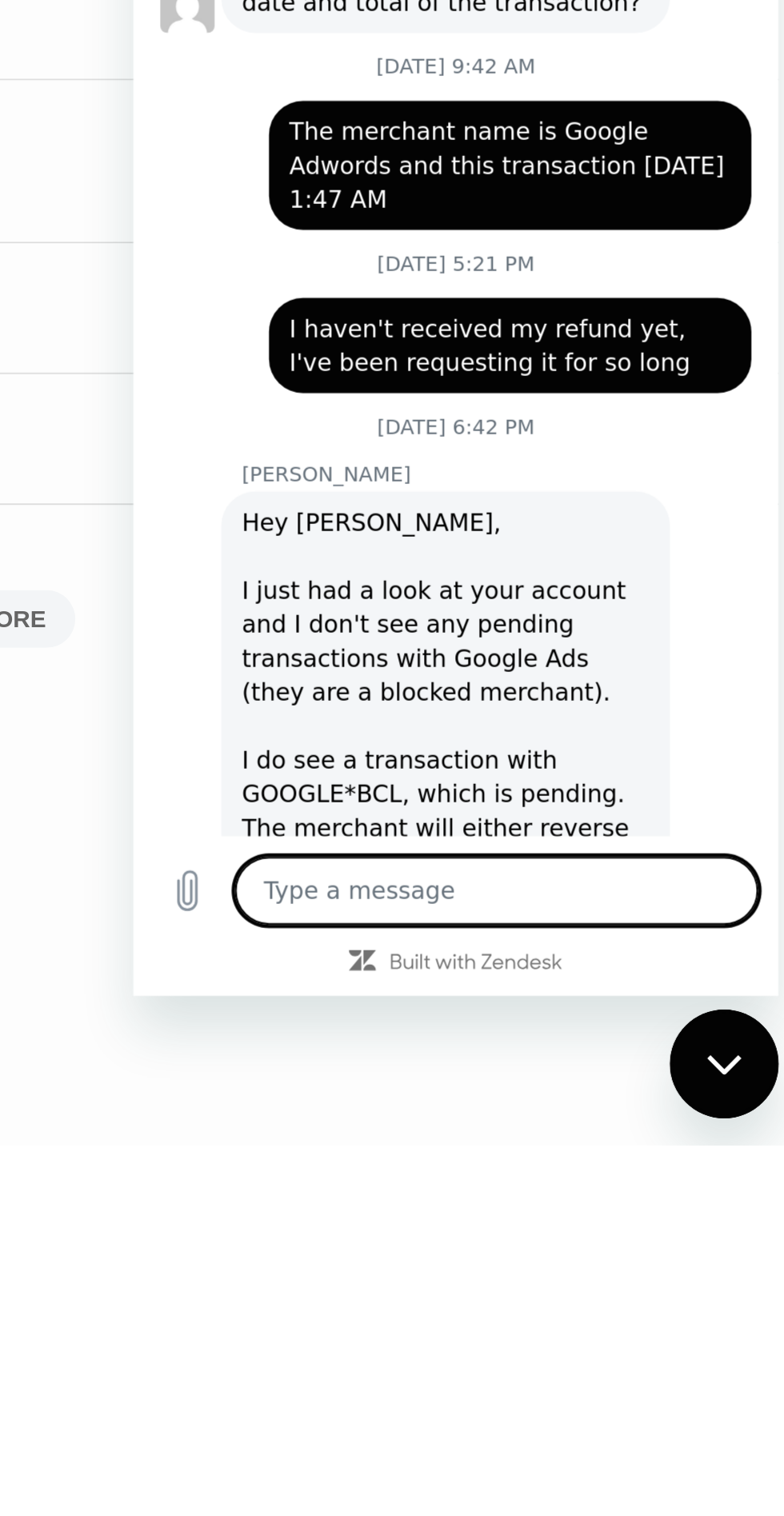
click at [437, 1275] on div "LOAD MORE" at bounding box center [392, 1268] width 96 height 27
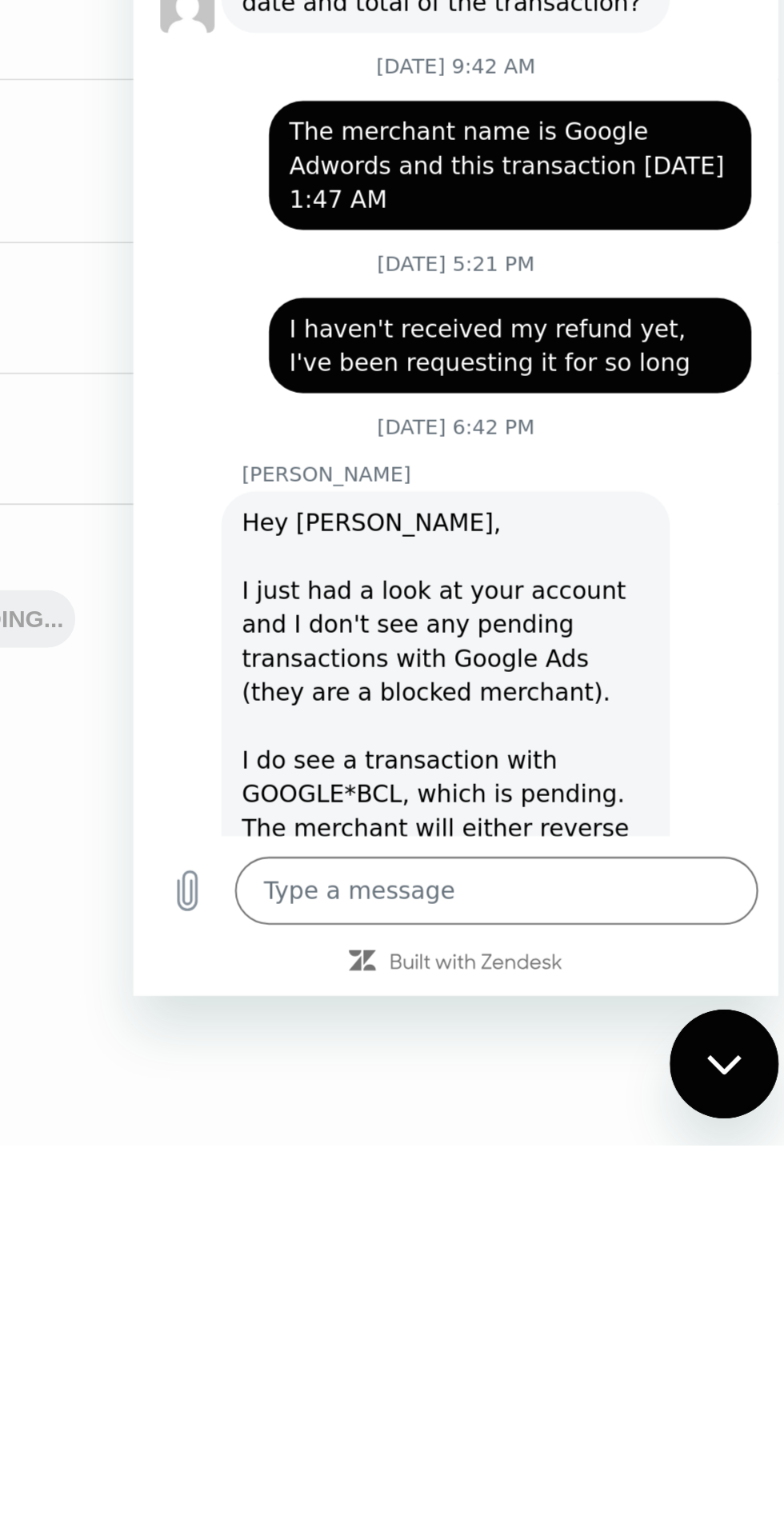
scroll to position [0, 0]
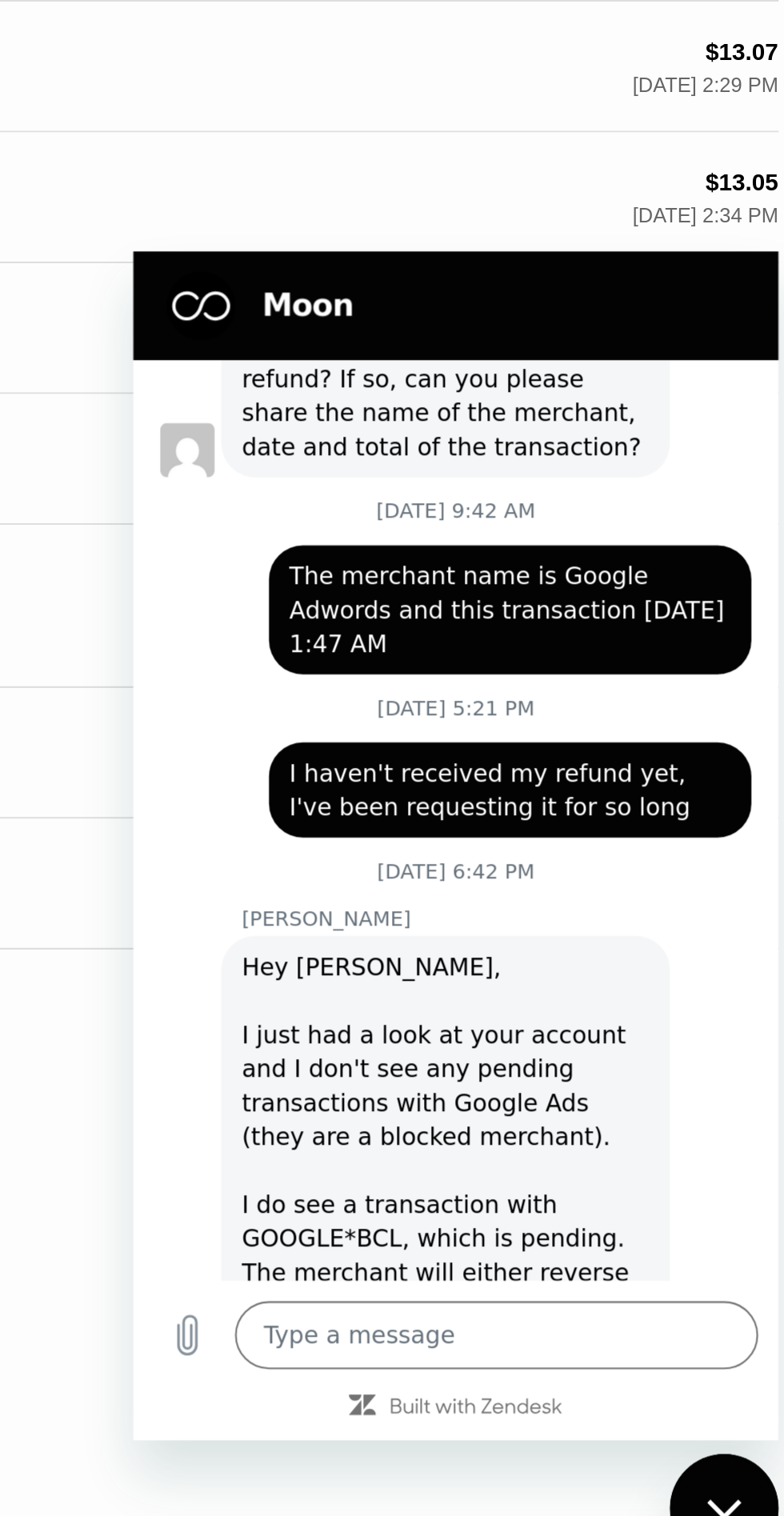
click at [697, 1467] on div "Close messaging window" at bounding box center [696, 1480] width 48 height 48
type textarea "x"
